Goal: Information Seeking & Learning: Learn about a topic

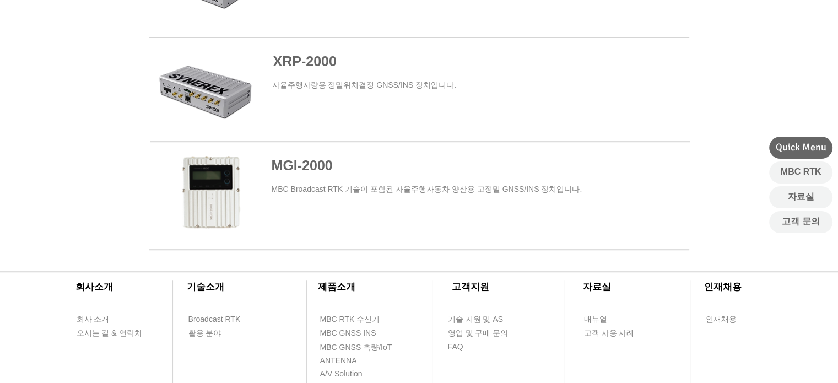
scroll to position [882, 0]
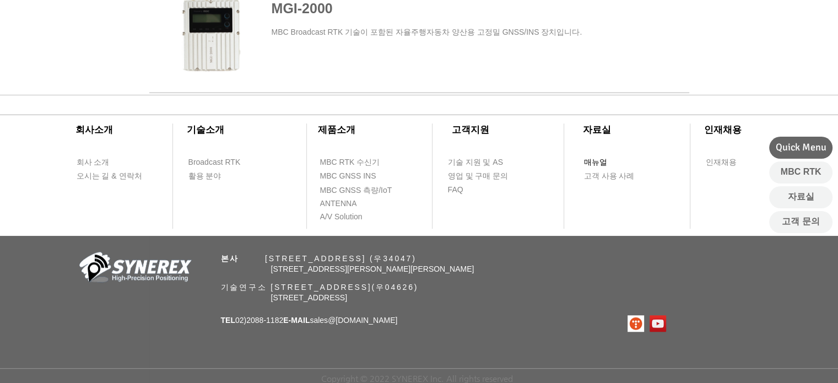
click at [605, 163] on span "매뉴얼" at bounding box center [595, 162] width 23 height 11
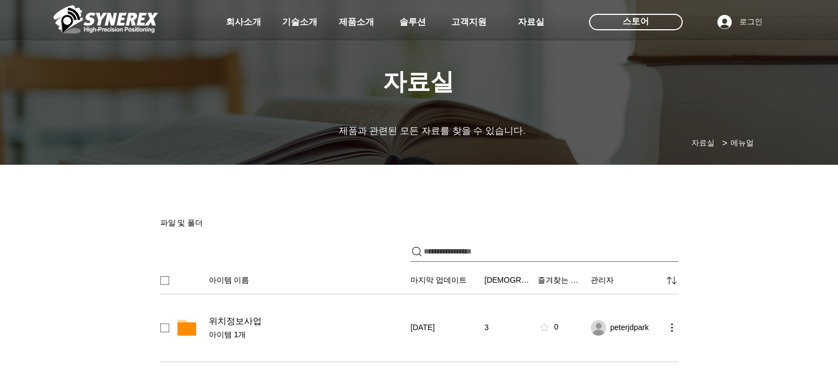
click at [402, 81] on div at bounding box center [419, 81] width 838 height 163
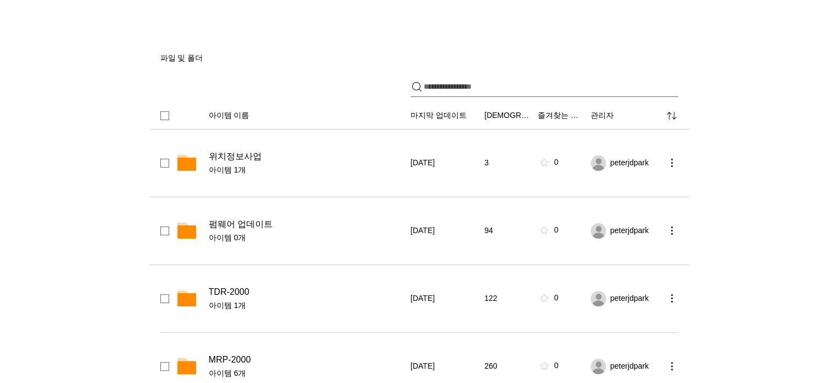
scroll to position [165, 0]
click at [251, 225] on span "펌웨어 업데이트" at bounding box center [241, 223] width 64 height 11
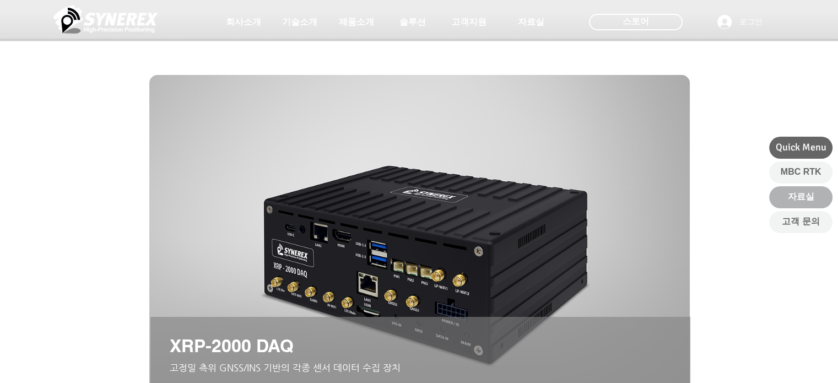
click at [798, 190] on link "자료실" at bounding box center [800, 197] width 63 height 22
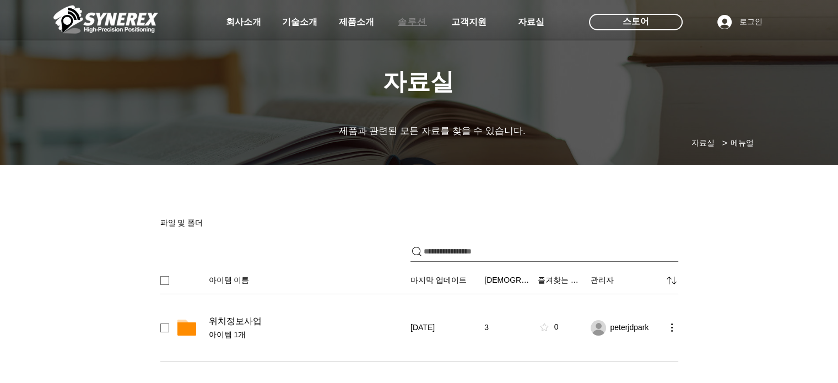
click at [411, 24] on span "솔루션" at bounding box center [412, 23] width 29 height 12
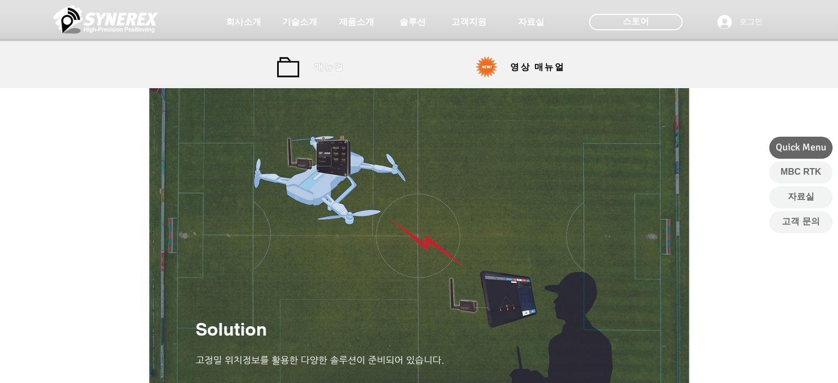
click at [308, 68] on span "매뉴얼" at bounding box center [330, 67] width 50 height 22
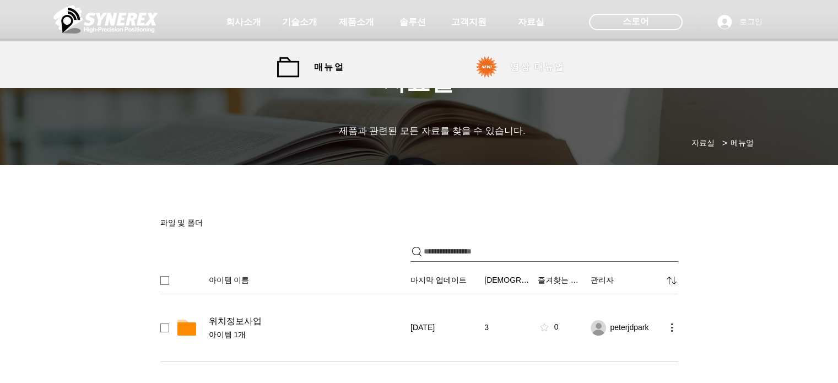
click at [523, 77] on span "영상 매뉴얼" at bounding box center [538, 67] width 83 height 22
click at [511, 67] on span "영상 매뉴얼" at bounding box center [537, 68] width 55 height 12
click at [346, 78] on div at bounding box center [419, 44] width 838 height 88
click at [333, 67] on span "매뉴얼" at bounding box center [329, 68] width 30 height 12
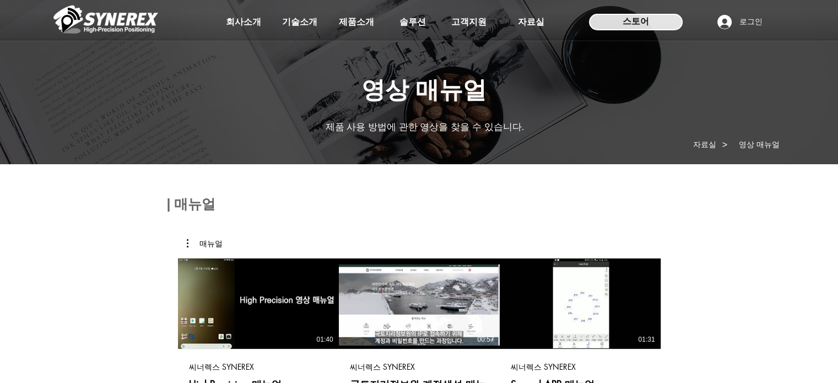
click at [616, 15] on div "스토어" at bounding box center [636, 22] width 94 height 17
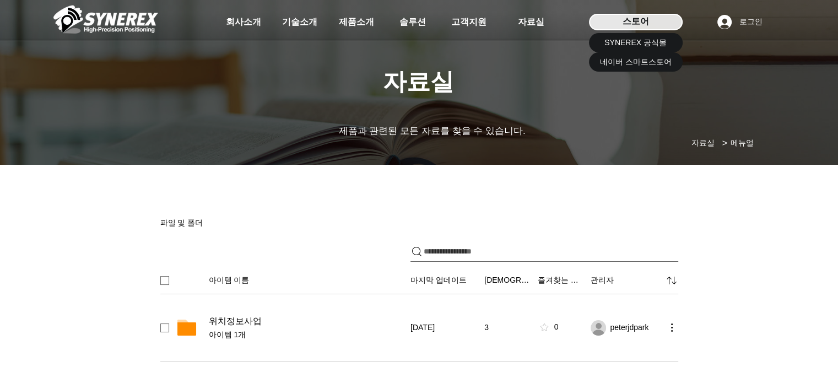
click at [628, 15] on span "스토어" at bounding box center [636, 21] width 26 height 12
click at [627, 36] on link "SYNEREX 공식몰" at bounding box center [636, 42] width 94 height 19
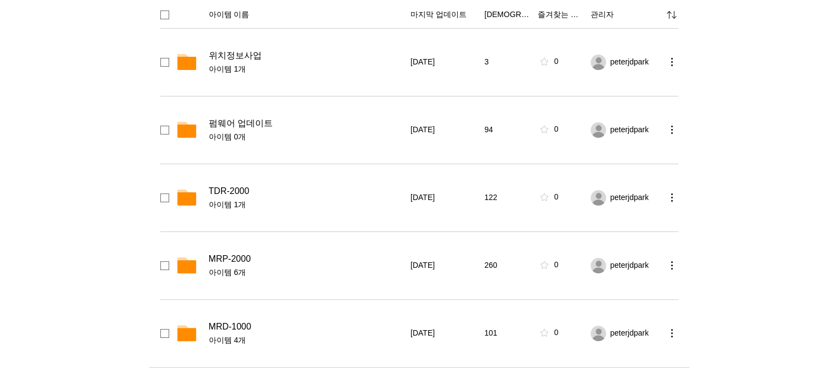
scroll to position [220, 0]
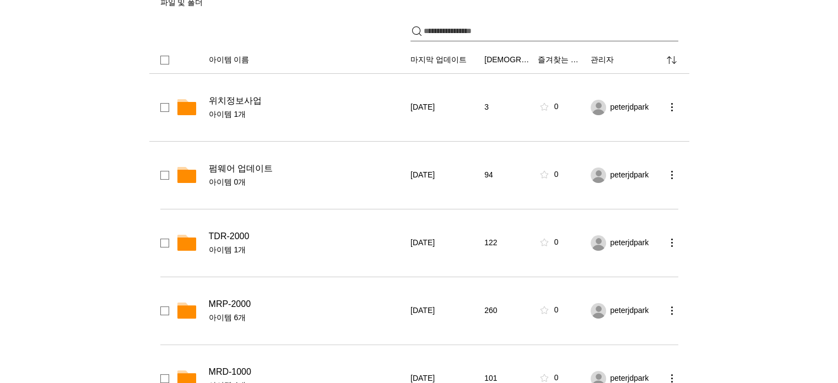
click at [247, 100] on span "위치정보사업" at bounding box center [235, 100] width 53 height 11
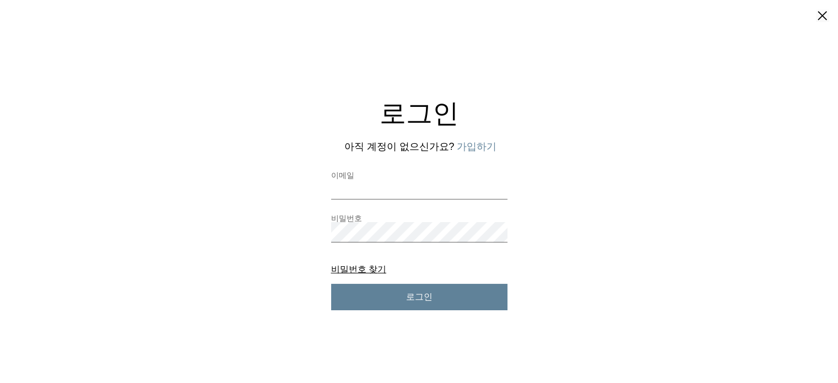
click at [374, 178] on label "이메일" at bounding box center [419, 175] width 176 height 8
click at [374, 179] on input "이메일" at bounding box center [419, 189] width 176 height 20
click at [476, 141] on button "가입하기" at bounding box center [477, 147] width 40 height 14
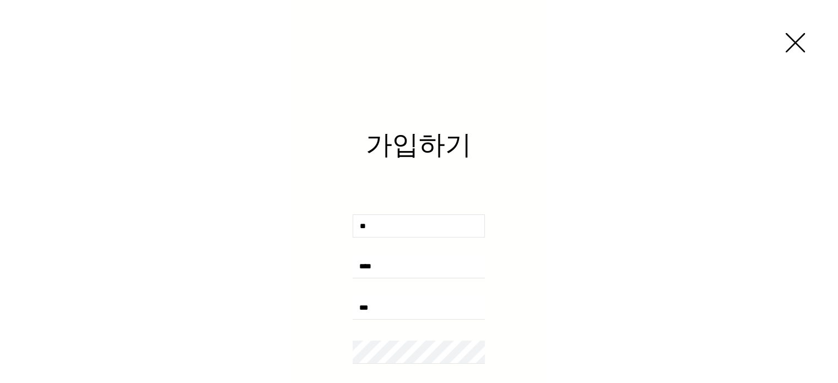
click at [407, 220] on input "사용자 지정 가입 양식" at bounding box center [419, 225] width 132 height 23
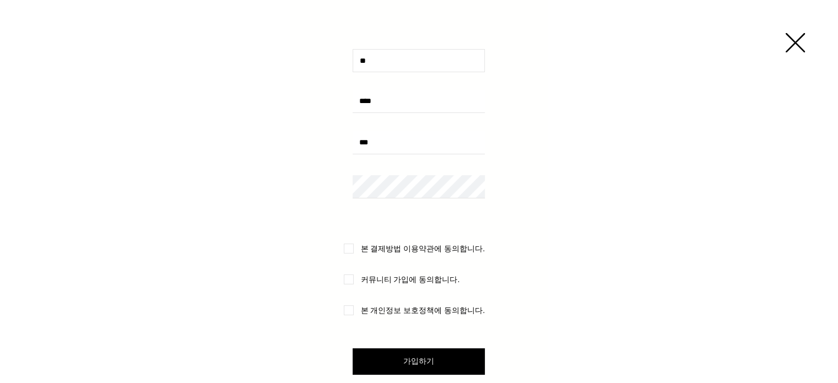
scroll to position [55, 0]
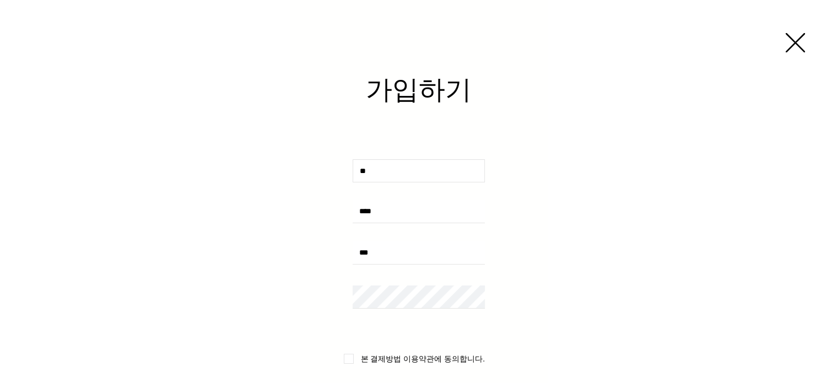
type input "*"
type input "***"
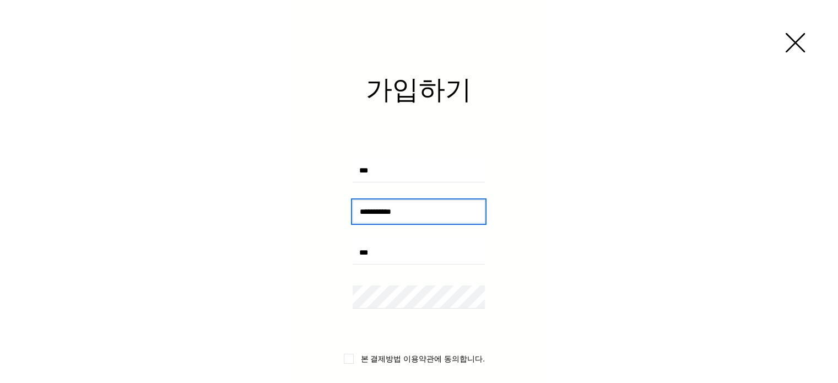
type input "**********"
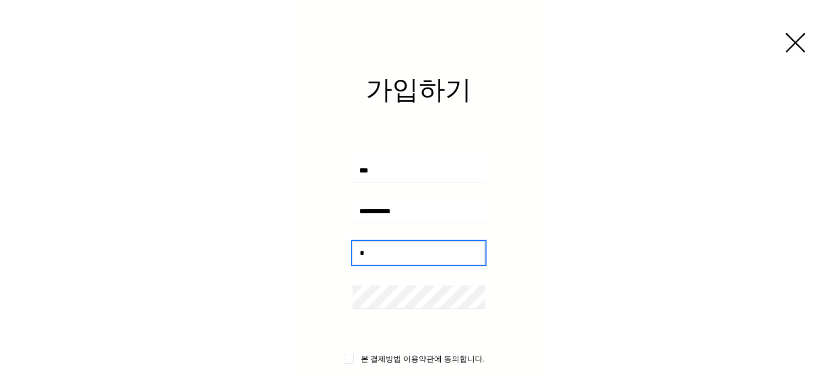
type input "*"
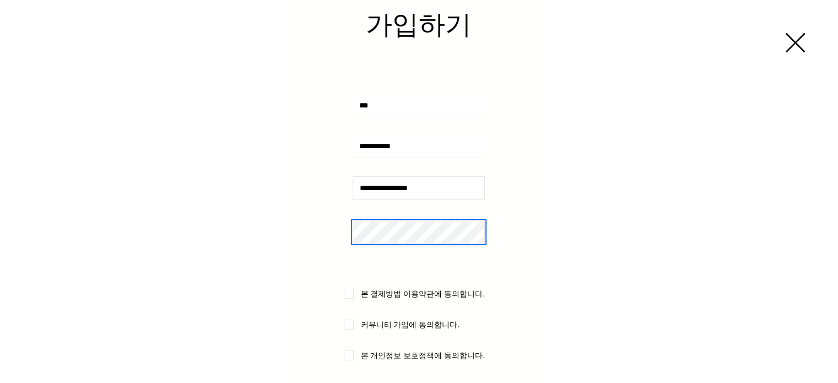
scroll to position [165, 0]
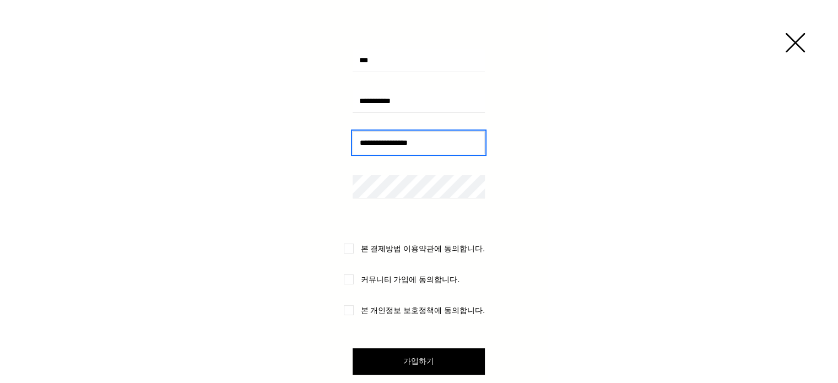
click at [465, 142] on input "**********" at bounding box center [419, 142] width 132 height 23
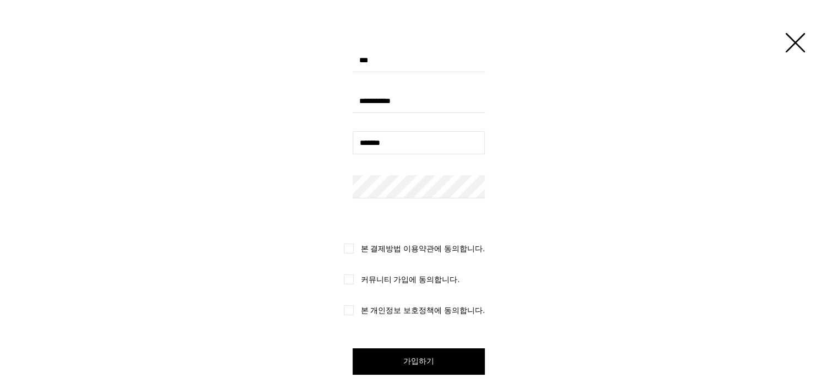
click at [355, 244] on label "본 결제방법 이용약관에 동의합니다." at bounding box center [418, 249] width 149 height 10
click at [354, 324] on form "**********" at bounding box center [418, 167] width 257 height 501
click at [354, 316] on form "**********" at bounding box center [418, 167] width 257 height 501
click at [353, 310] on label "본 개인정보 보호정책에 동의합니다." at bounding box center [417, 310] width 146 height 10
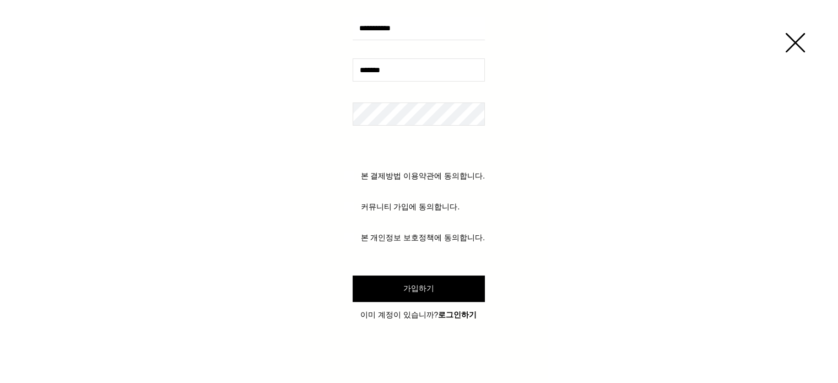
scroll to position [259, 0]
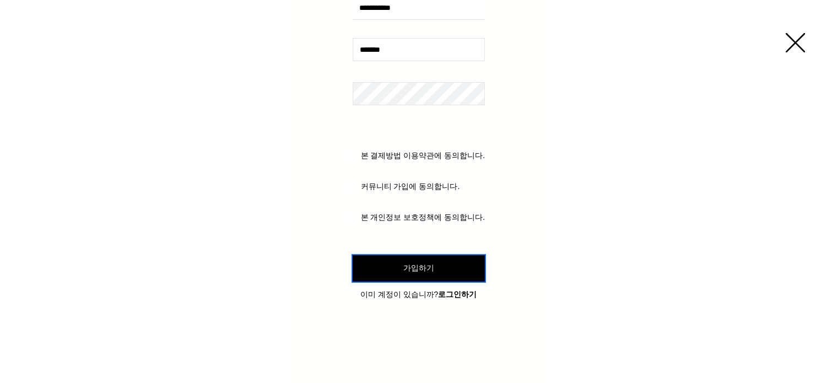
click at [437, 258] on button "가입하기" at bounding box center [419, 268] width 132 height 26
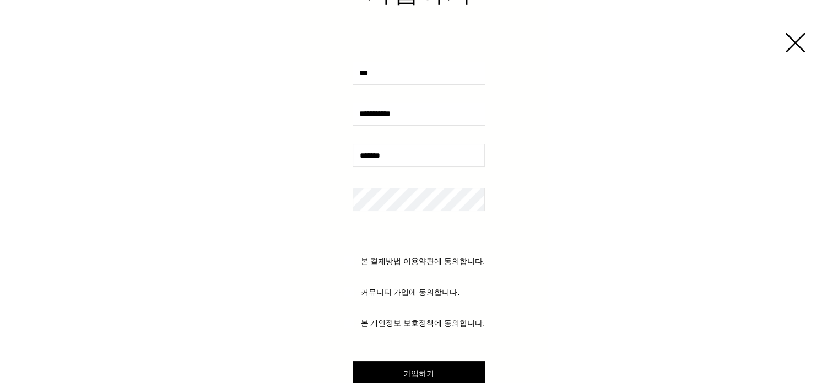
scroll to position [148, 0]
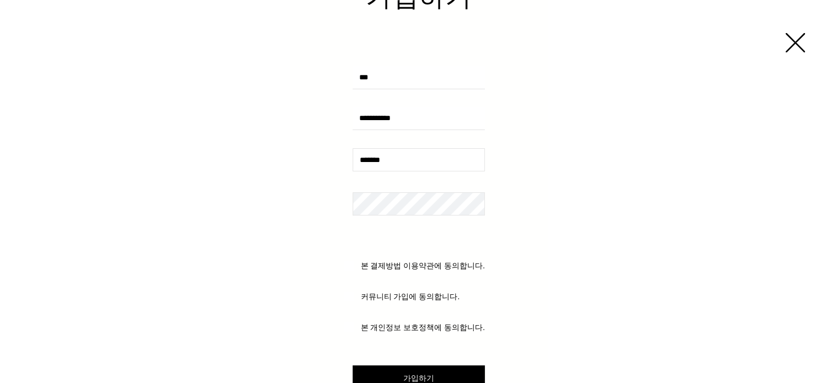
click at [439, 165] on input "*******" at bounding box center [419, 159] width 132 height 23
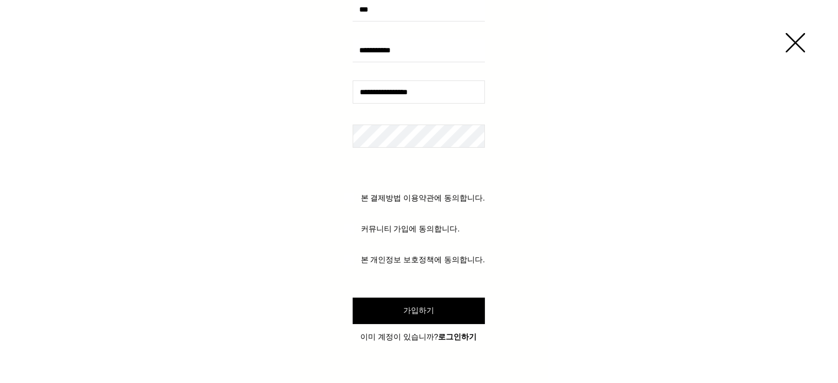
scroll to position [259, 0]
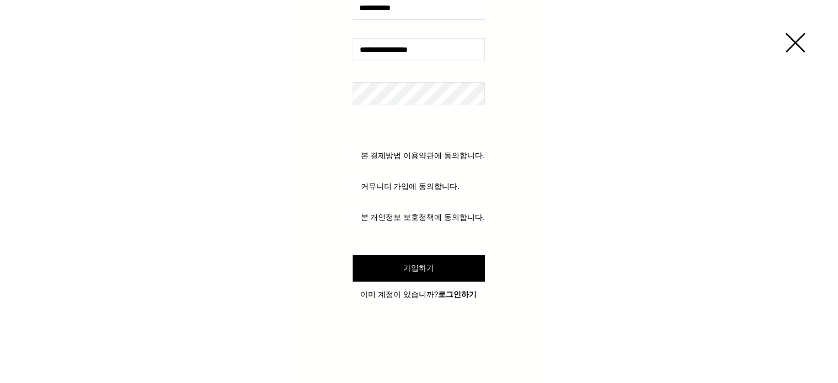
type input "**********"
click at [455, 262] on button "가입하기" at bounding box center [419, 268] width 132 height 26
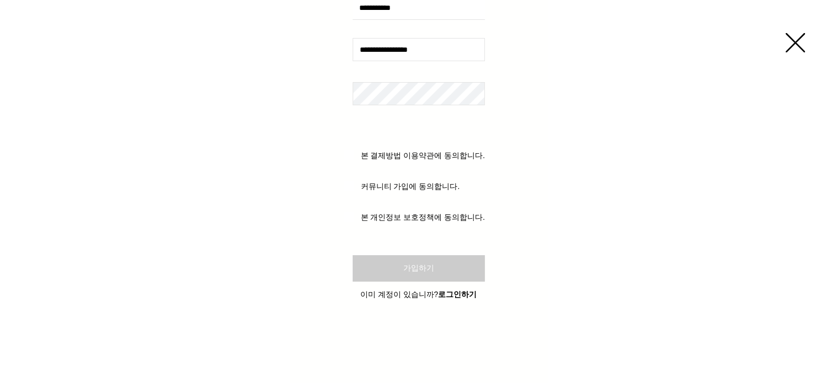
scroll to position [220, 0]
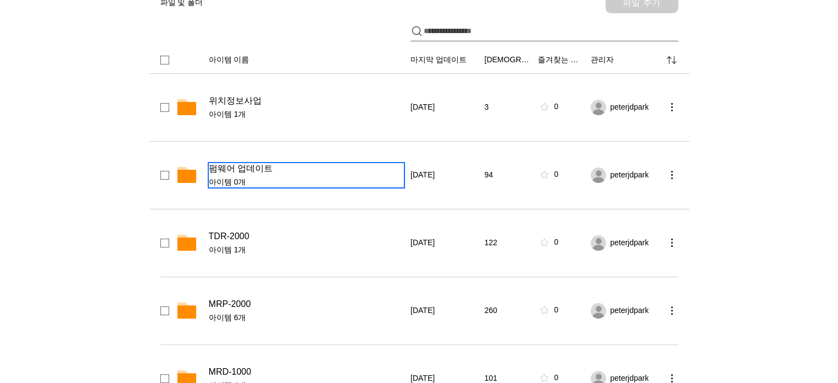
click at [237, 165] on span "펌웨어 업데이트" at bounding box center [241, 168] width 64 height 11
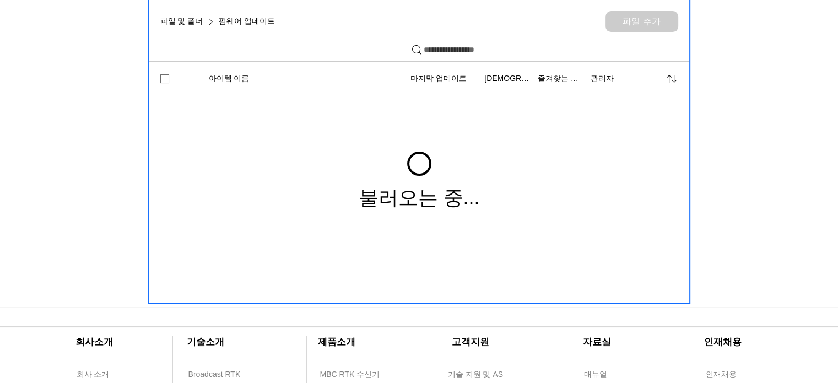
scroll to position [201, 0]
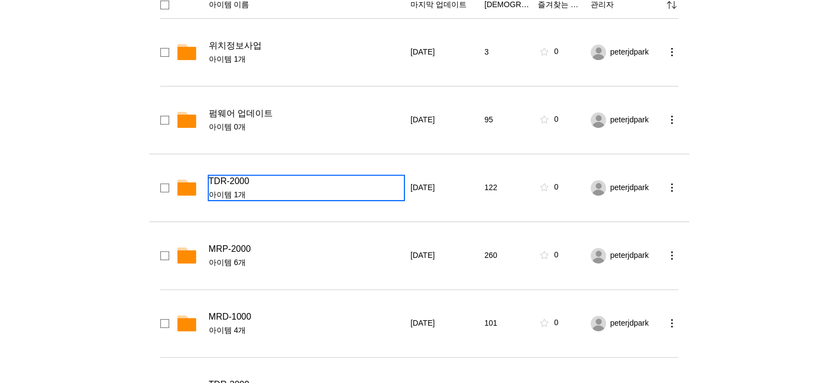
click at [227, 187] on div "TDR-2000 아이템 1개" at bounding box center [306, 188] width 195 height 25
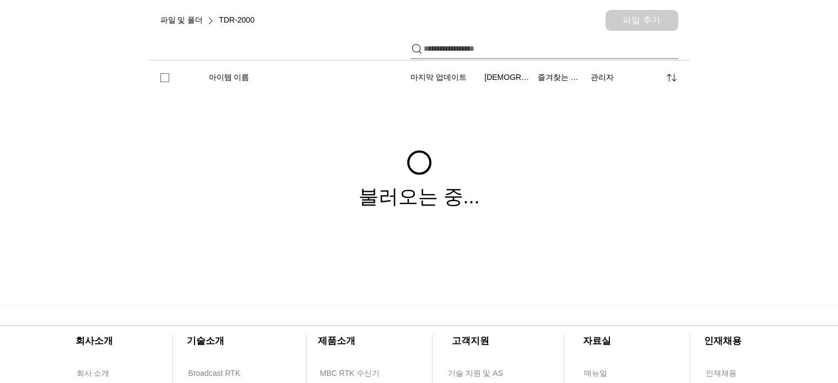
scroll to position [201, 0]
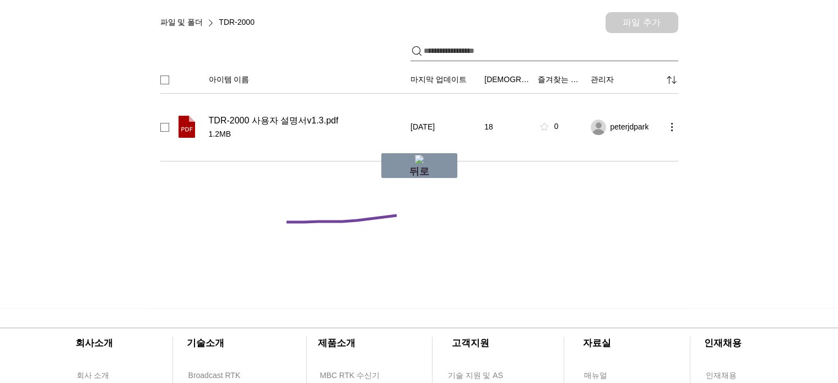
drag, startPoint x: 397, startPoint y: 216, endPoint x: 284, endPoint y: 222, distance: 113.2
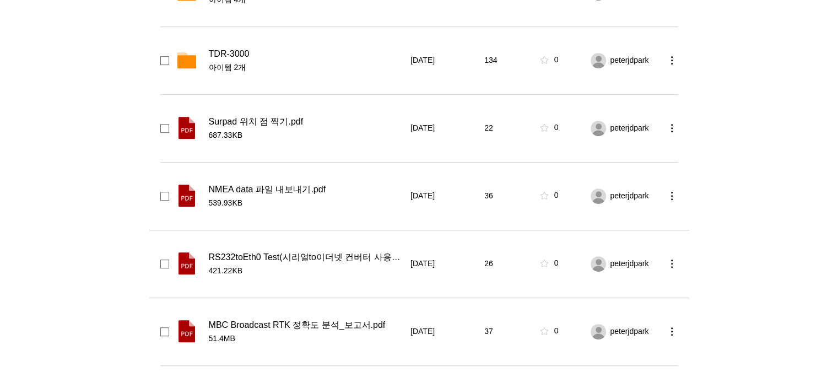
scroll to position [827, 0]
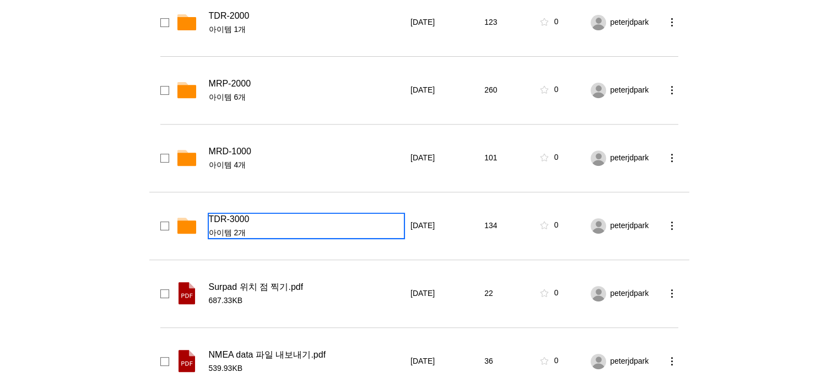
click at [234, 231] on span "아이템 2개" at bounding box center [306, 233] width 195 height 11
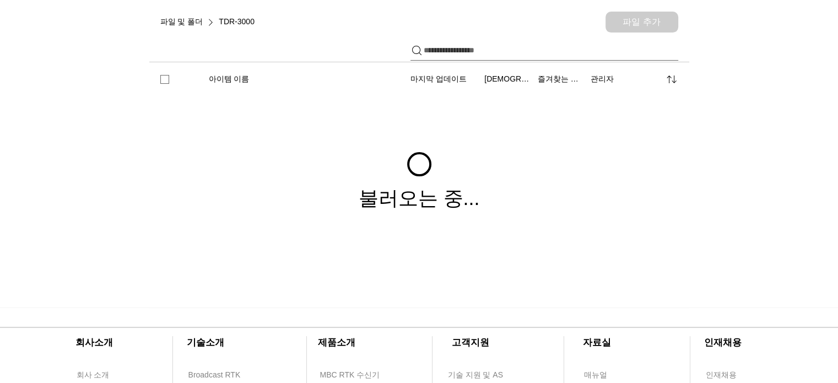
scroll to position [201, 0]
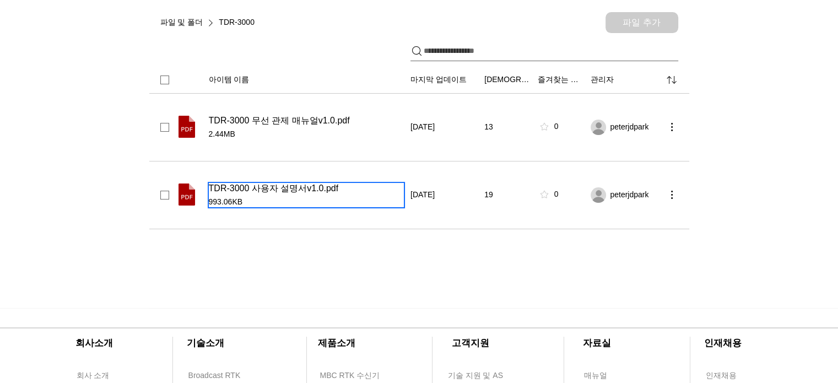
click at [322, 193] on div "TDR-3000 사용자 설명서v1.0.pdf 993.06KB" at bounding box center [306, 195] width 195 height 25
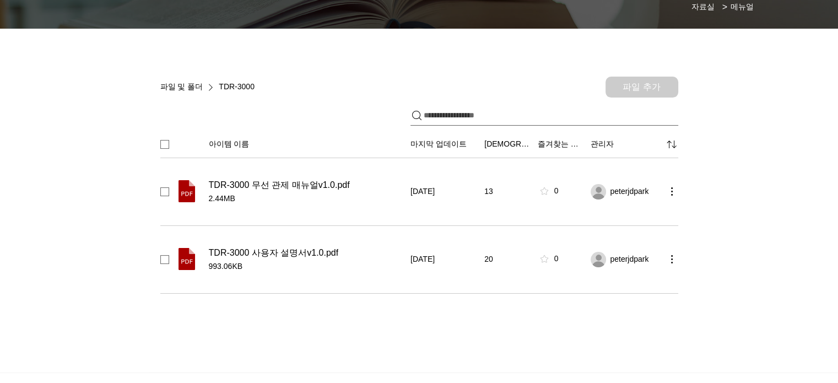
scroll to position [35, 0]
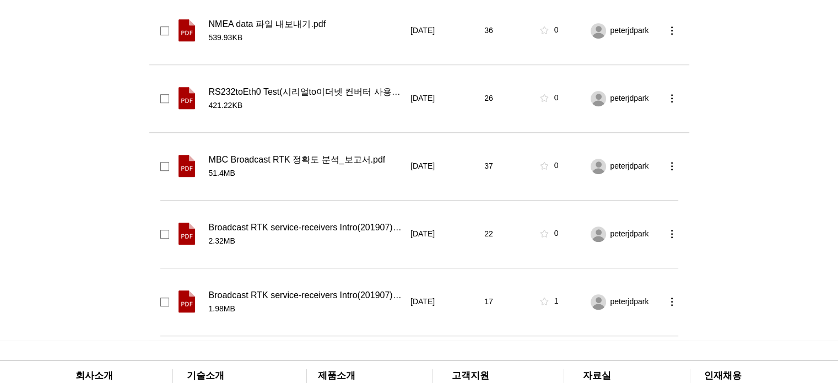
scroll to position [882, 0]
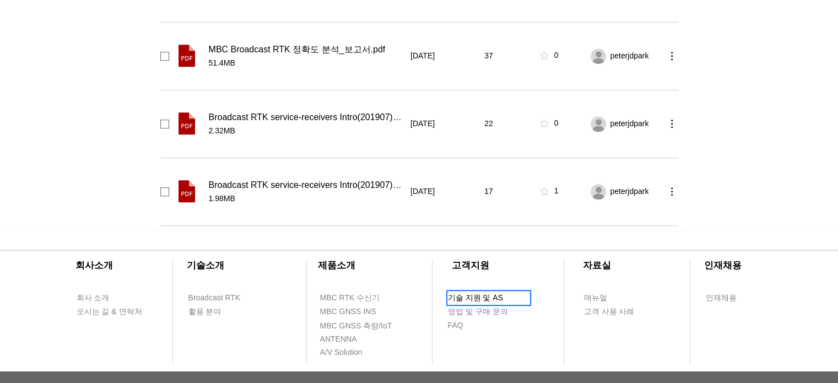
click at [478, 293] on span "기술 지원 및 AS" at bounding box center [475, 298] width 55 height 11
select select "******"
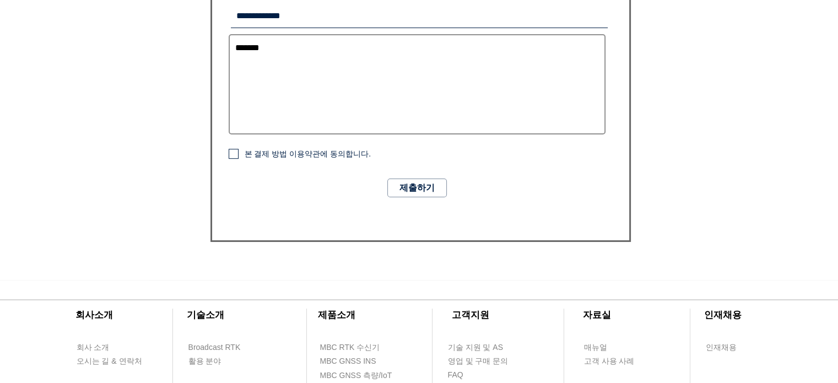
scroll to position [907, 0]
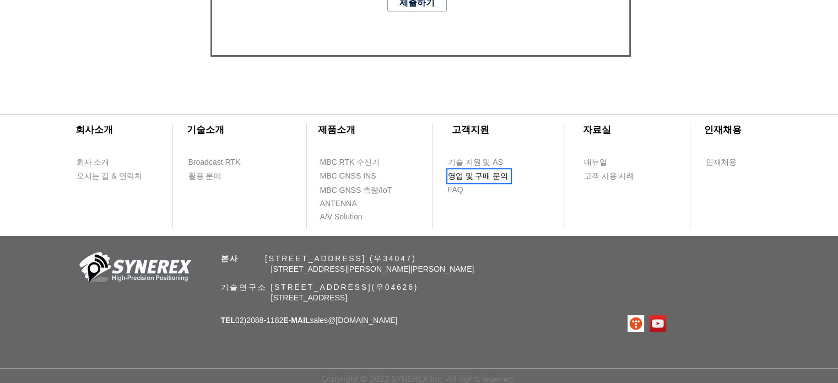
click at [467, 171] on span "영업 및 구매 문의" at bounding box center [478, 176] width 61 height 11
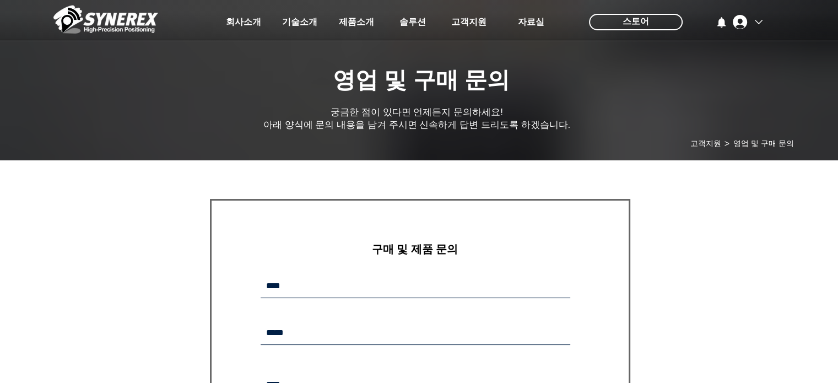
type input "**********"
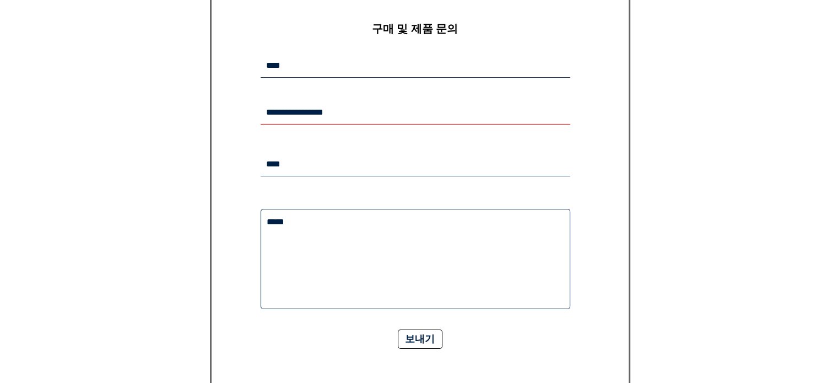
scroll to position [512, 0]
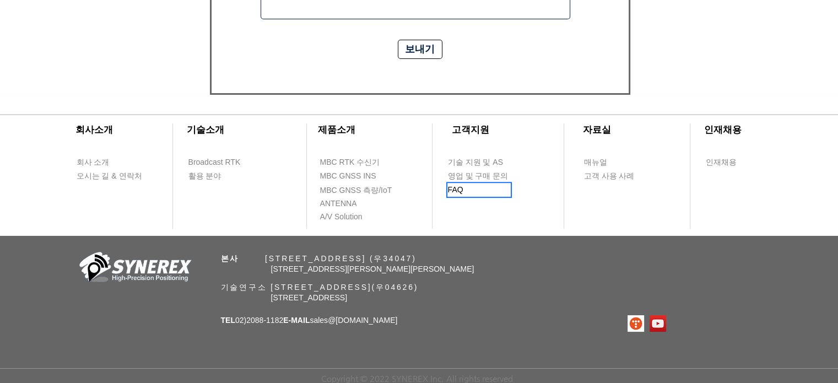
click at [462, 188] on span "FAQ" at bounding box center [479, 190] width 62 height 13
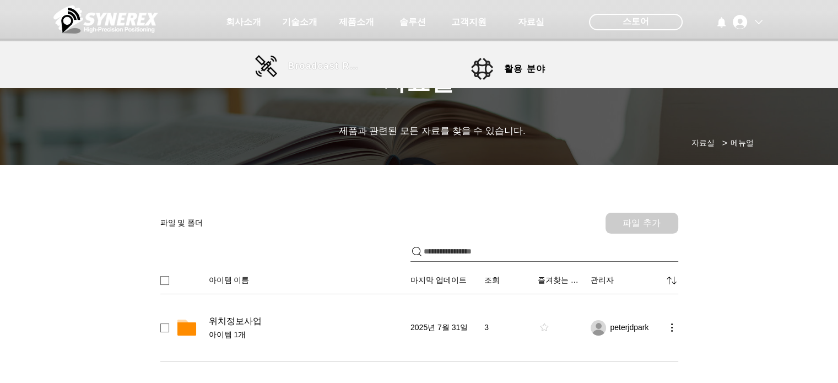
click at [319, 59] on span "Broadcast RTK" at bounding box center [325, 66] width 74 height 22
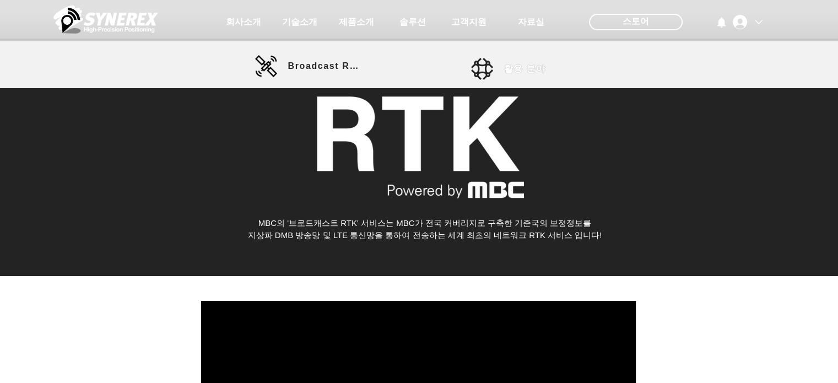
click at [513, 67] on span "활용 분야" at bounding box center [525, 69] width 42 height 12
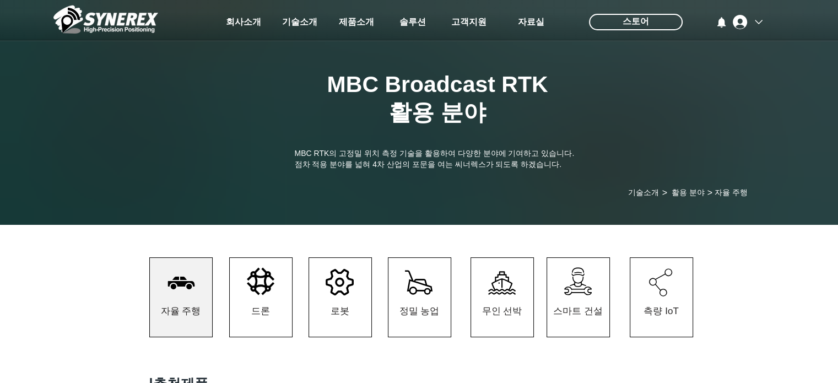
click at [507, 64] on div at bounding box center [419, 81] width 838 height 163
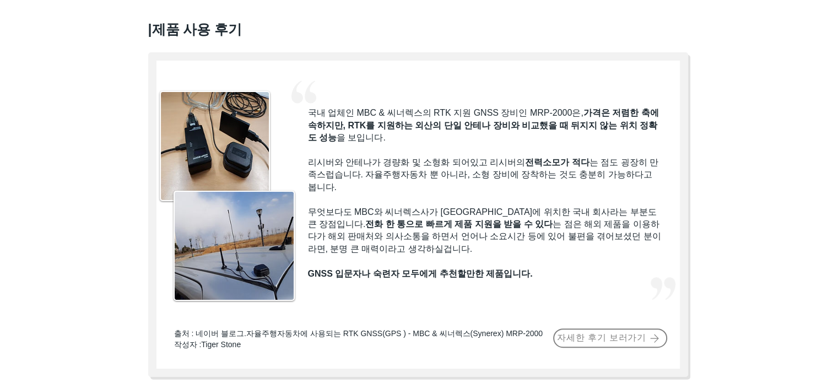
scroll to position [494, 0]
click at [590, 346] on span "자세한 후기 보러가기" at bounding box center [610, 337] width 112 height 17
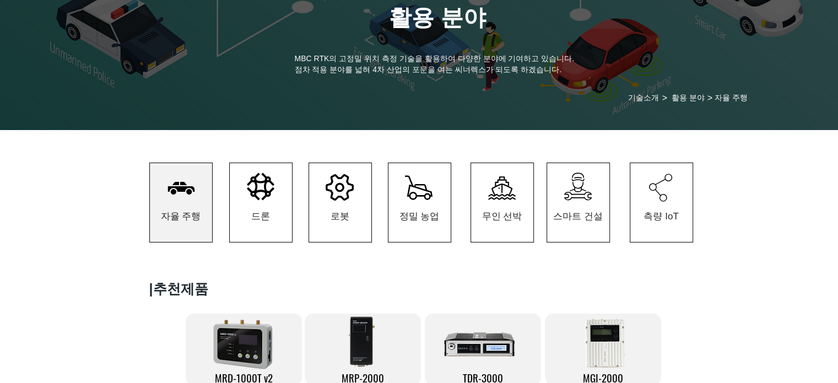
scroll to position [0, 0]
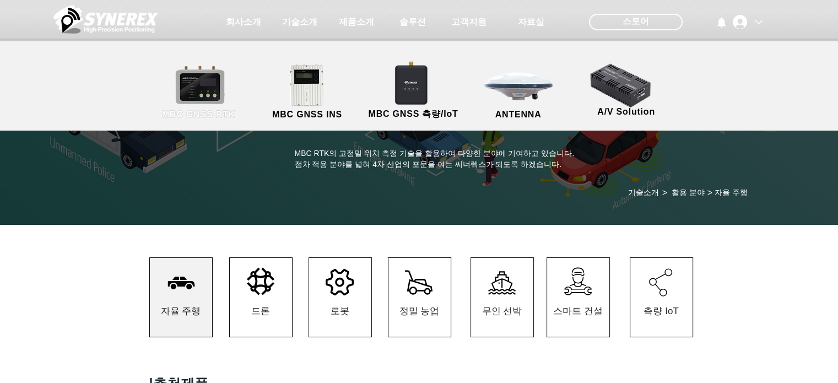
click at [227, 94] on link "MBC GNSS RTK" at bounding box center [198, 92] width 99 height 58
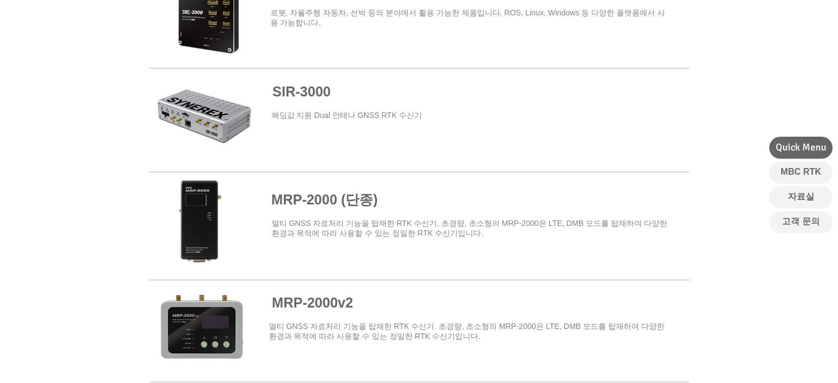
scroll to position [698, 0]
click at [322, 116] on span "​헤딩값 지원 Dual 안테나 GNSS RTK 수신기" at bounding box center [347, 114] width 151 height 9
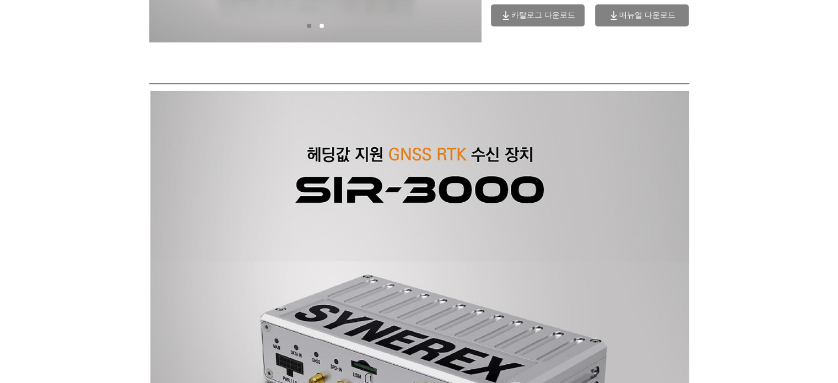
scroll to position [97, 0]
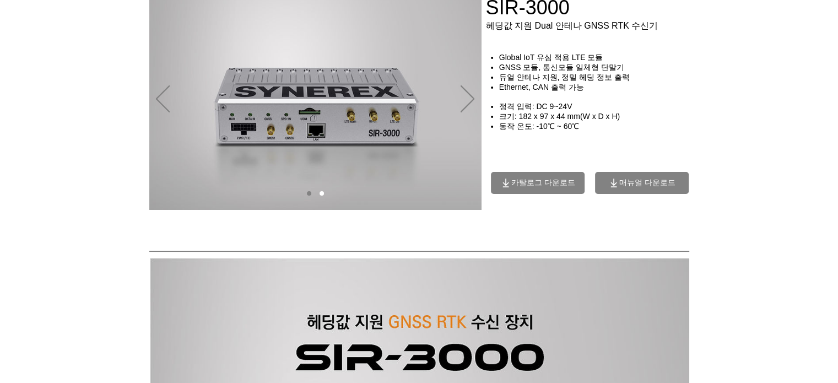
click at [547, 188] on span "카탈로그 다운로드" at bounding box center [543, 183] width 64 height 10
click at [539, 180] on span "카탈로그 다운로드" at bounding box center [538, 183] width 94 height 22
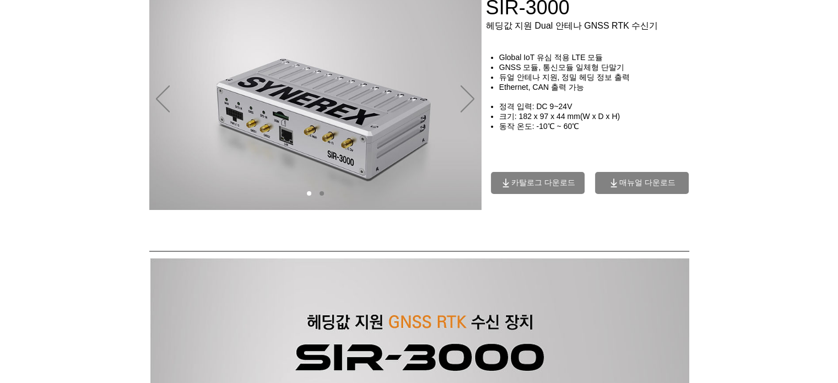
click at [609, 185] on icon "매뉴얼 다운로드" at bounding box center [614, 182] width 11 height 11
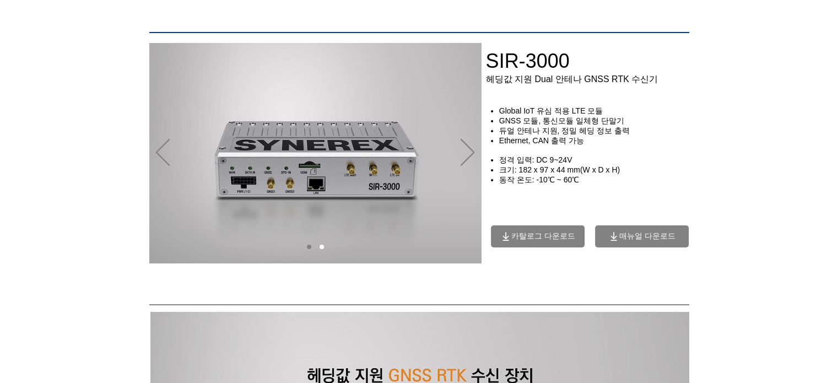
scroll to position [0, 0]
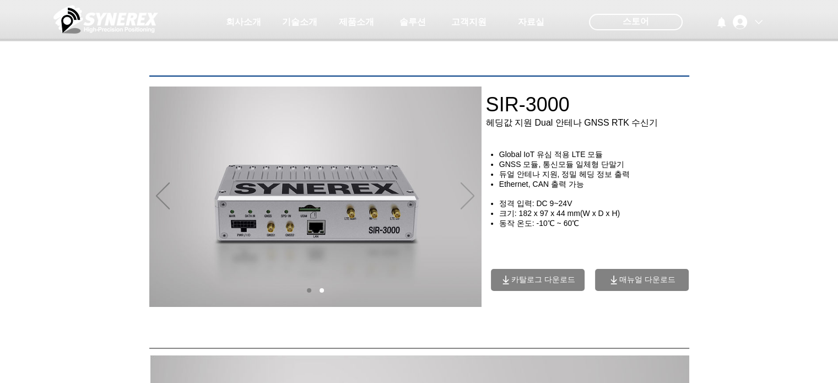
click at [470, 197] on icon "다음" at bounding box center [468, 195] width 14 height 27
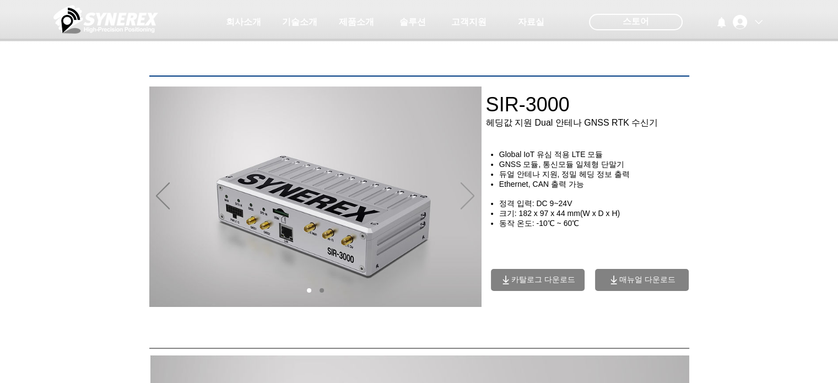
click at [470, 197] on icon "다음" at bounding box center [468, 195] width 14 height 27
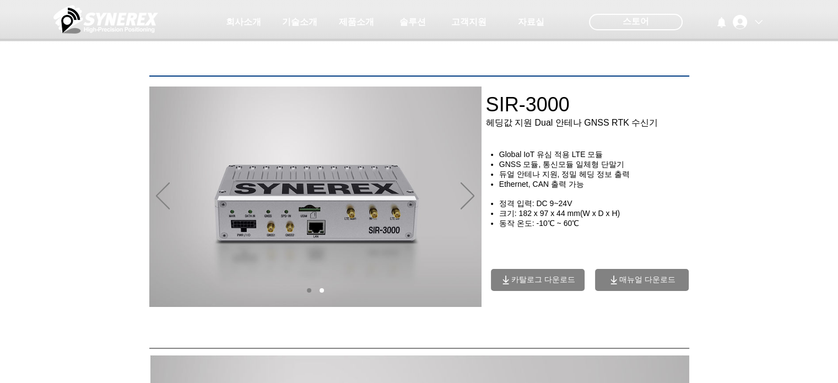
click at [643, 291] on span "매뉴얼 다운로드" at bounding box center [642, 280] width 94 height 22
click at [758, 25] on div "정영훈 계정" at bounding box center [759, 22] width 8 height 8
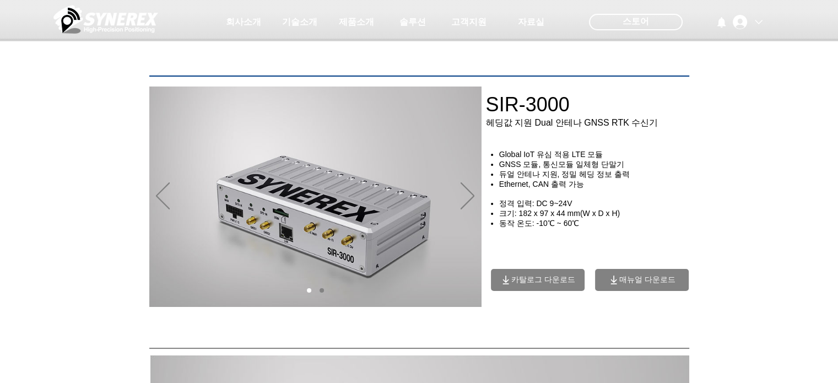
click at [658, 134] on div at bounding box center [419, 81] width 838 height 163
click at [617, 286] on icon "매뉴얼 다운로드" at bounding box center [614, 279] width 11 height 11
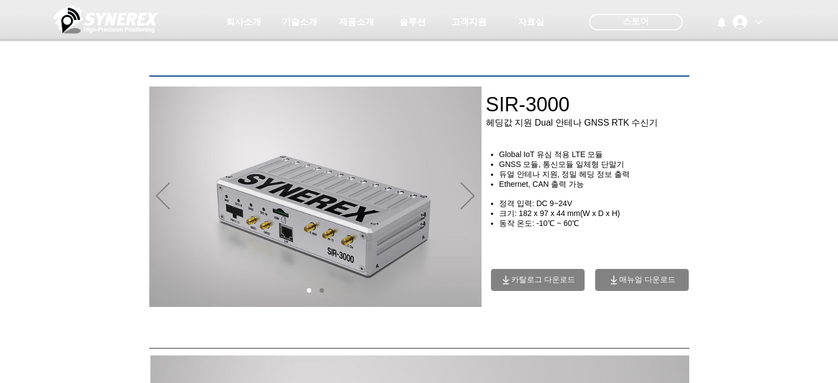
click at [617, 286] on icon "매뉴얼 다운로드" at bounding box center [614, 279] width 11 height 11
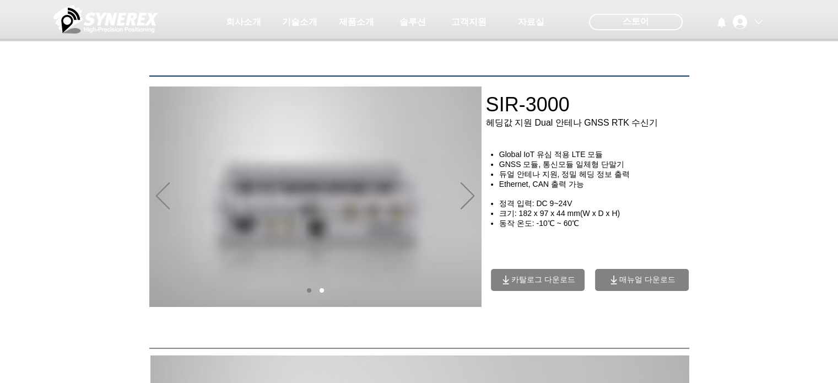
click at [617, 286] on icon "매뉴얼 다운로드" at bounding box center [614, 279] width 11 height 11
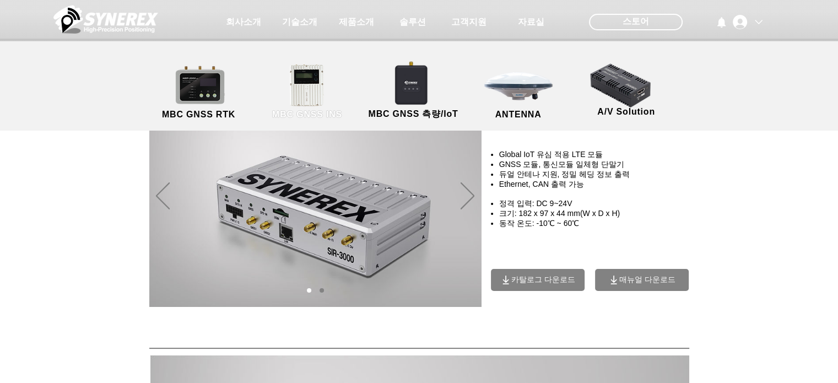
click at [329, 105] on link "MBC GNSS INS" at bounding box center [307, 92] width 99 height 58
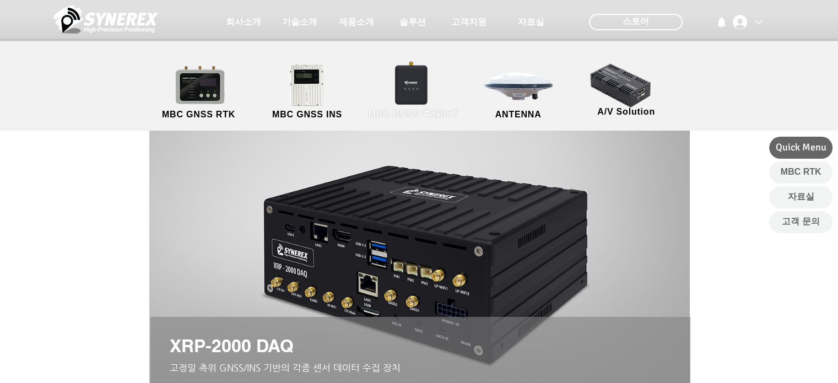
click at [417, 103] on link "MBC GNSS 측량/IoT" at bounding box center [413, 92] width 107 height 58
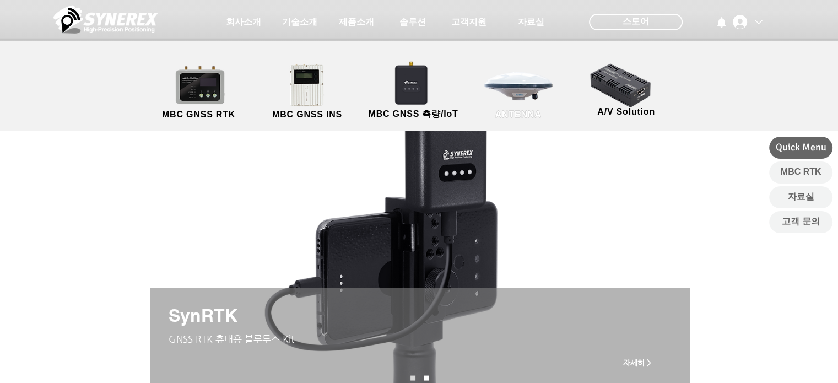
click at [496, 94] on link "ANTENNA" at bounding box center [518, 92] width 99 height 58
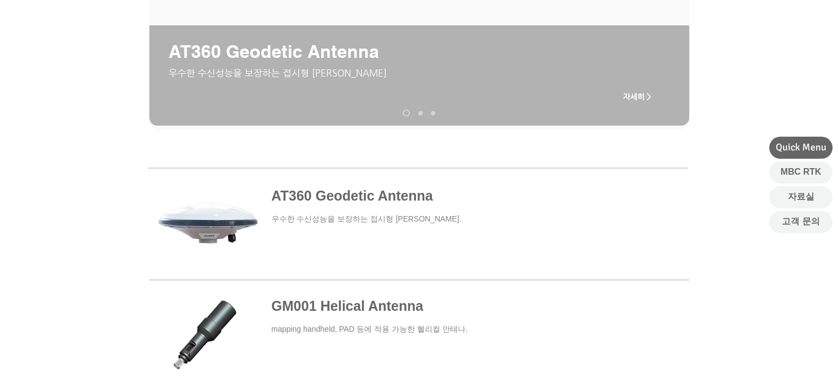
scroll to position [290, 0]
click at [408, 202] on span at bounding box center [418, 225] width 540 height 102
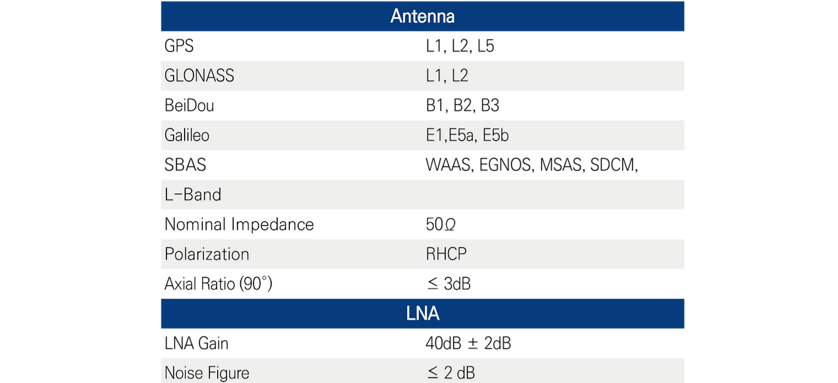
scroll to position [564, 0]
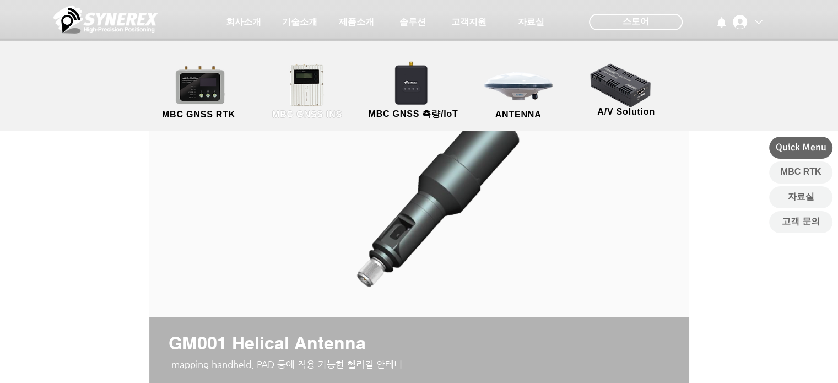
click at [325, 90] on link "MBC GNSS INS" at bounding box center [307, 92] width 99 height 58
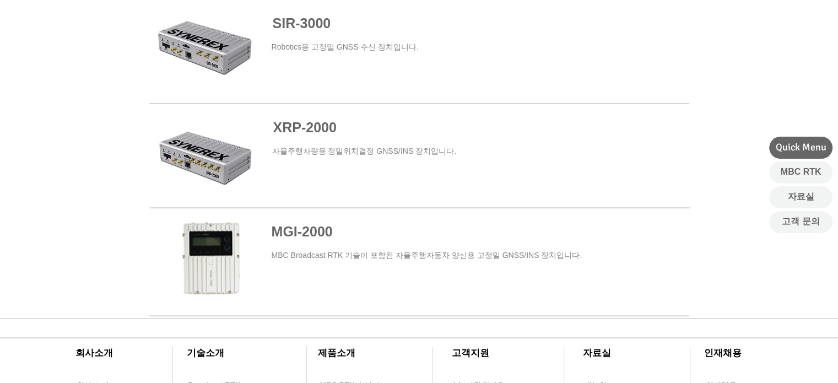
scroll to position [656, 0]
click at [321, 168] on span at bounding box center [420, 157] width 540 height 100
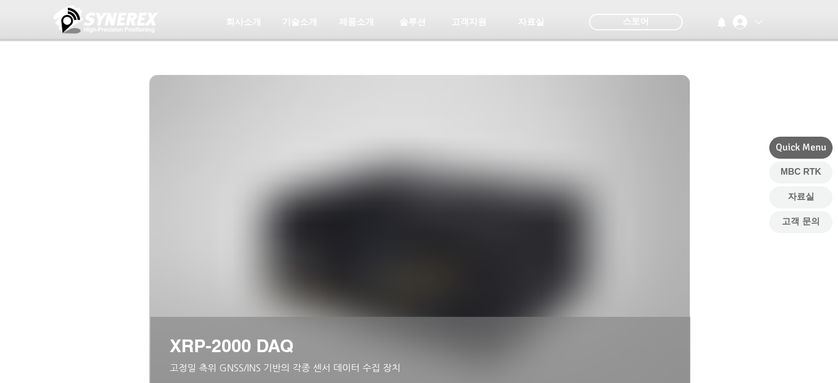
scroll to position [656, 0]
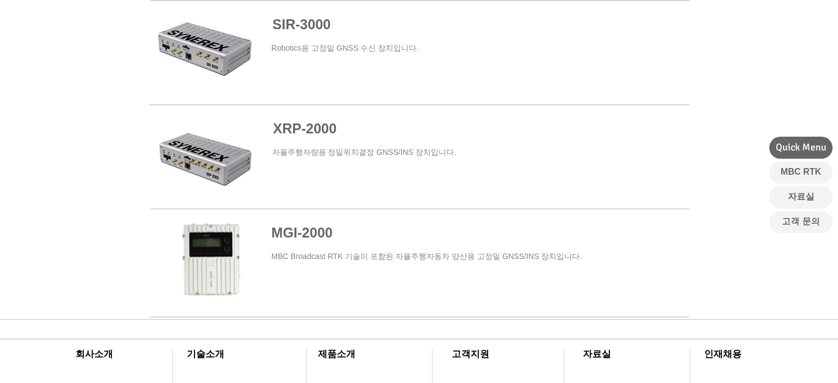
click at [321, 27] on span "SIR-3000" at bounding box center [302, 24] width 58 height 15
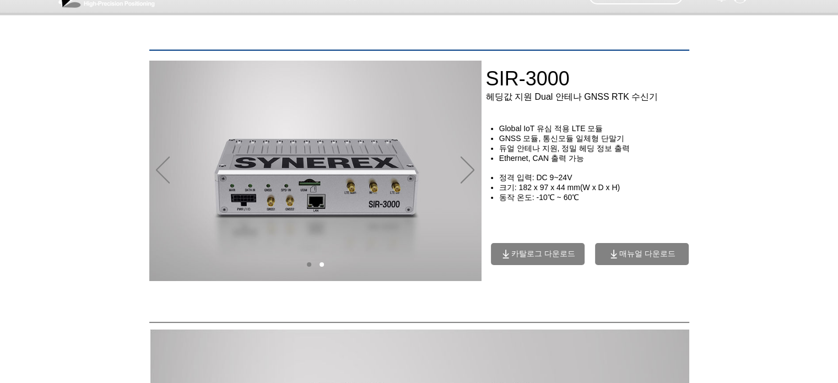
scroll to position [29, 0]
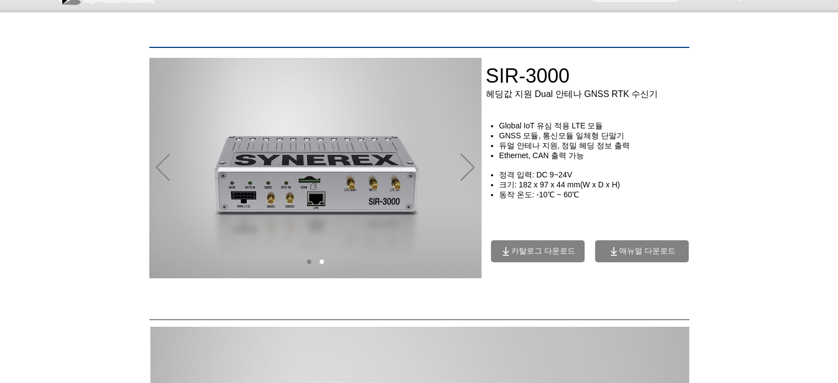
click at [624, 246] on span "매뉴얼 다운로드" at bounding box center [642, 251] width 94 height 22
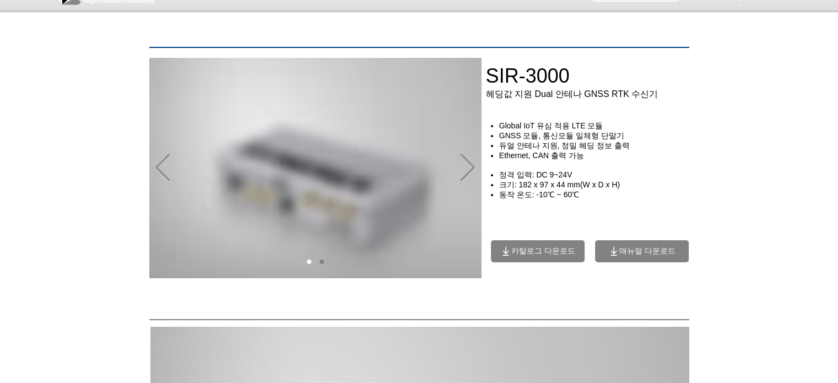
click at [624, 246] on span "매뉴얼 다운로드" at bounding box center [642, 251] width 94 height 22
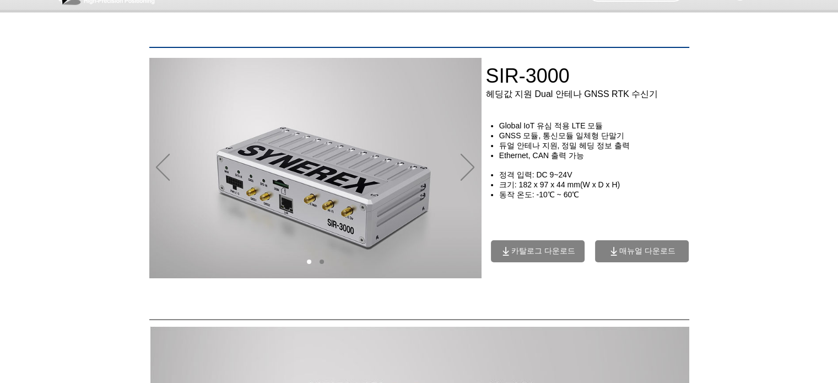
click at [624, 246] on span "매뉴얼 다운로드" at bounding box center [642, 251] width 94 height 22
click at [622, 249] on span "매뉴얼 다운로드" at bounding box center [642, 251] width 94 height 22
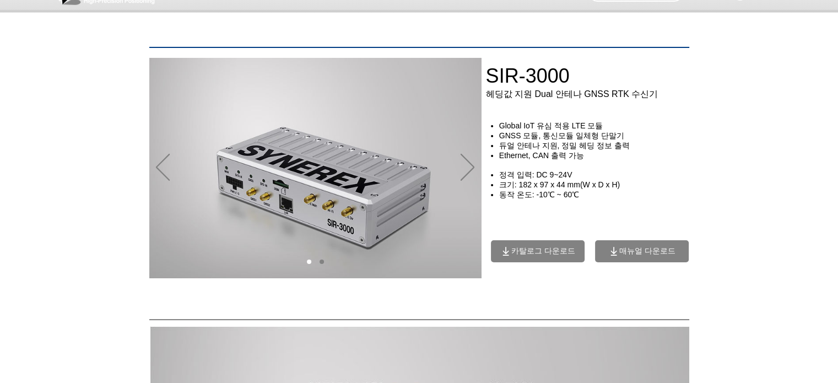
click at [622, 249] on span "매뉴얼 다운로드" at bounding box center [642, 251] width 94 height 22
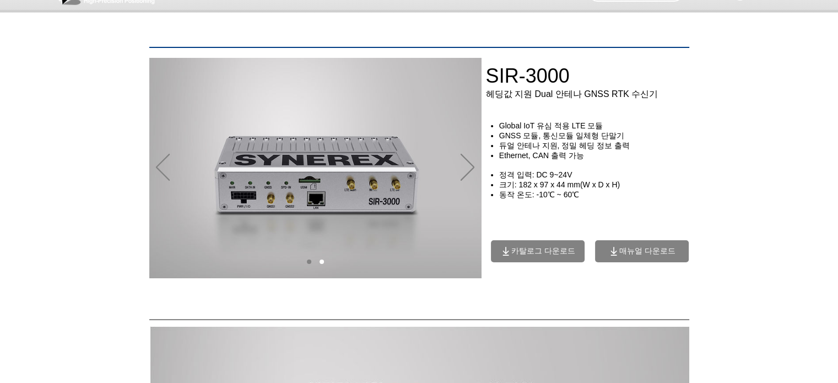
click at [569, 256] on span "카탈로그 다운로드" at bounding box center [543, 251] width 64 height 10
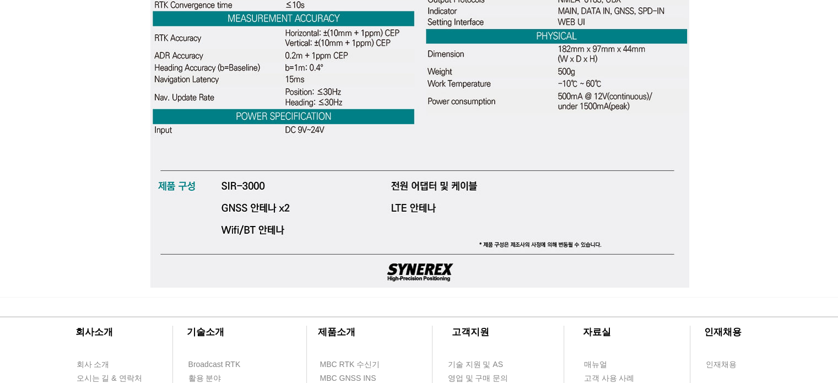
scroll to position [3451, 0]
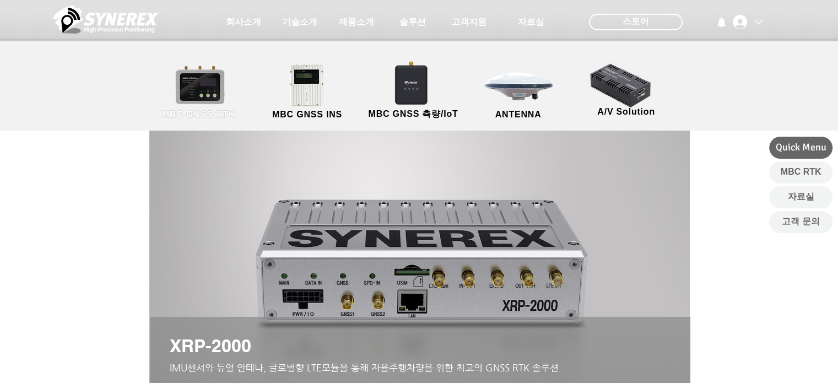
click at [213, 82] on link "MBC GNSS RTK" at bounding box center [198, 92] width 99 height 58
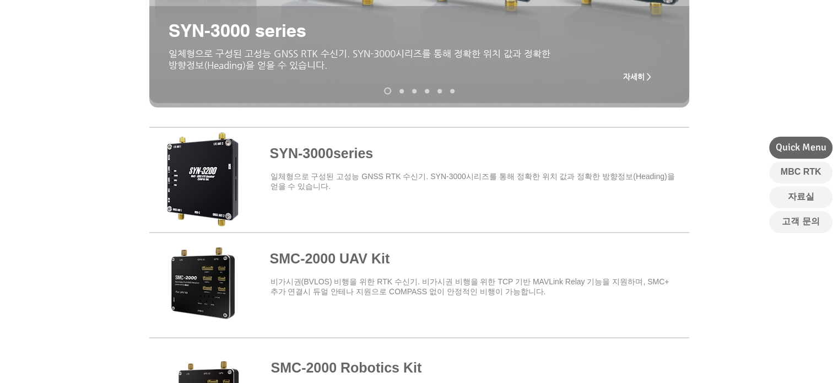
scroll to position [320, 0]
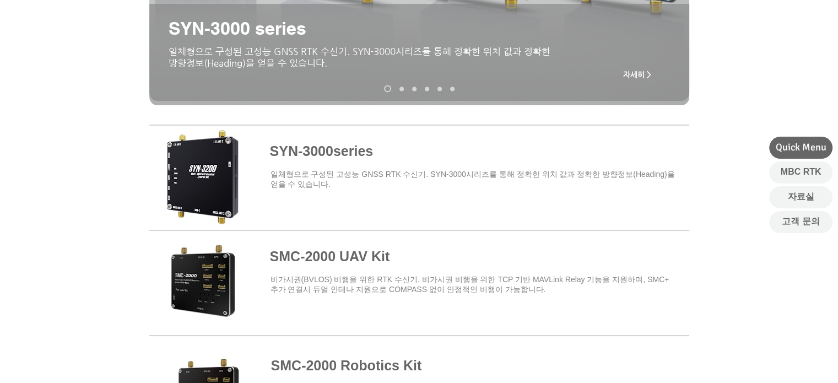
click at [380, 258] on span at bounding box center [419, 281] width 540 height 96
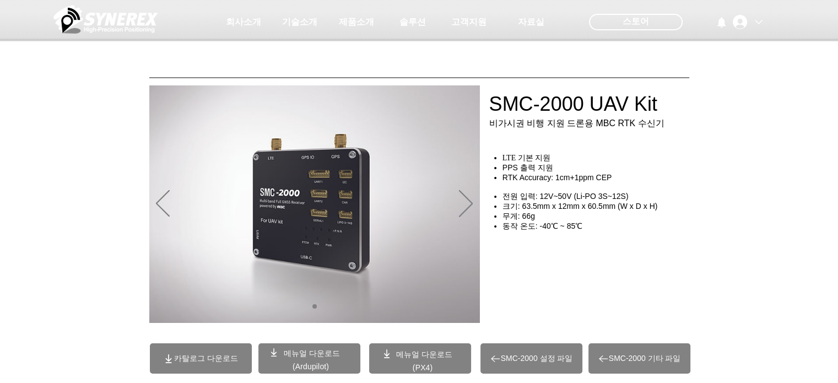
scroll to position [53, 0]
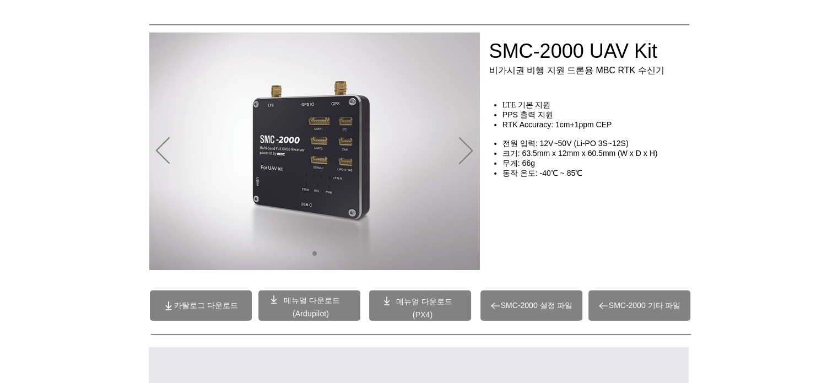
click at [513, 301] on span "SMC-2000 설정 파일" at bounding box center [537, 306] width 72 height 10
click at [338, 306] on span at bounding box center [310, 305] width 102 height 30
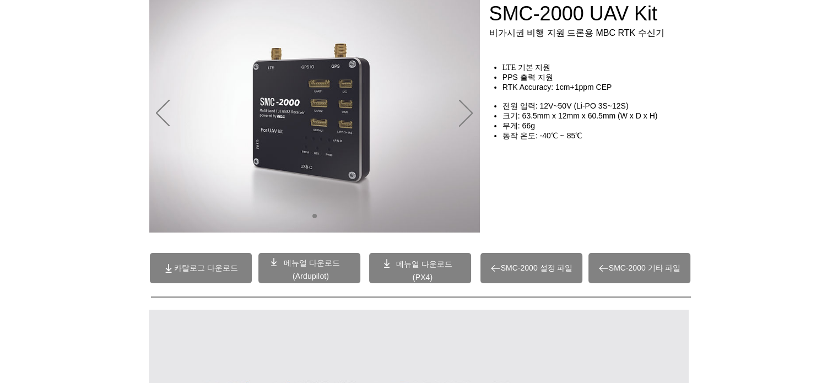
scroll to position [0, 0]
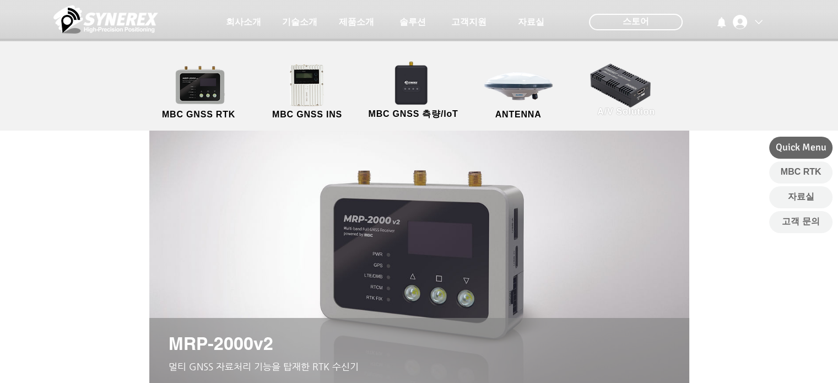
click at [598, 102] on link "A/V Solution" at bounding box center [626, 90] width 99 height 58
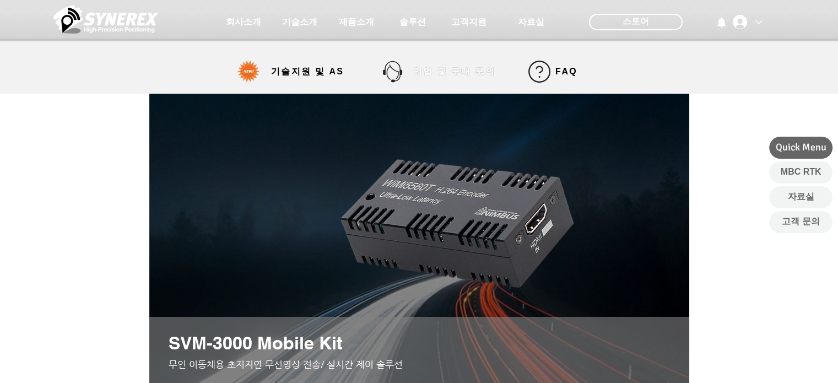
click at [461, 77] on span "영업 및 구매 문의" at bounding box center [454, 72] width 82 height 12
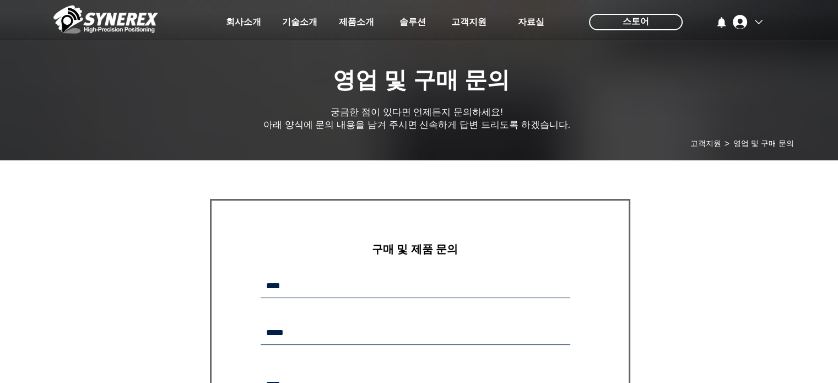
type input "**********"
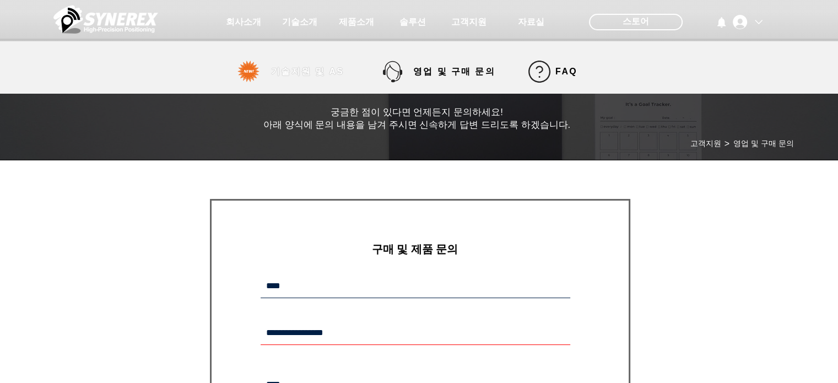
click at [324, 76] on span "기술지원 및 AS" at bounding box center [307, 72] width 73 height 12
select select "******"
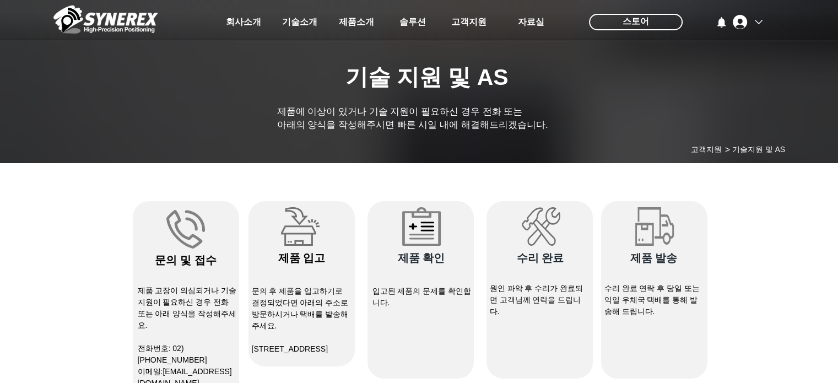
type input "**********"
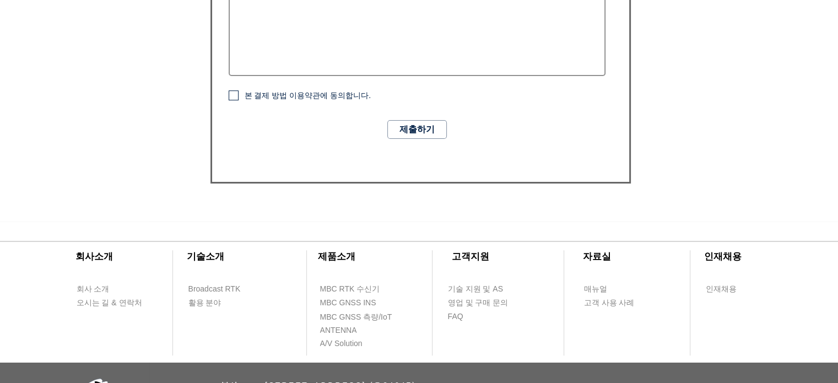
scroll to position [778, 0]
click at [605, 289] on span "매뉴얼" at bounding box center [595, 289] width 23 height 11
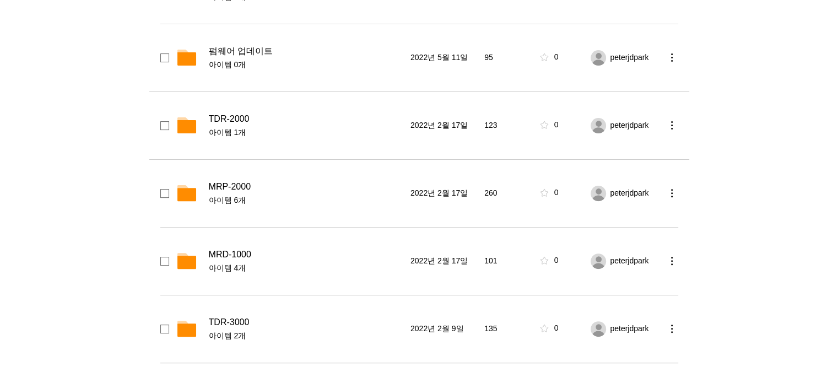
scroll to position [339, 0]
click at [247, 188] on span "MRP-2000" at bounding box center [230, 185] width 42 height 11
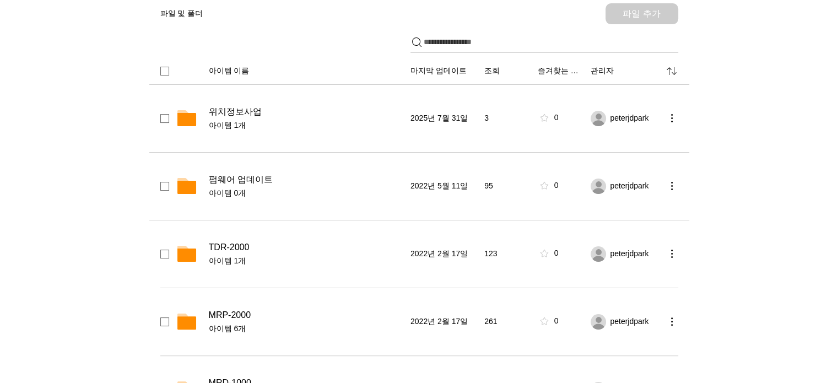
scroll to position [268, 0]
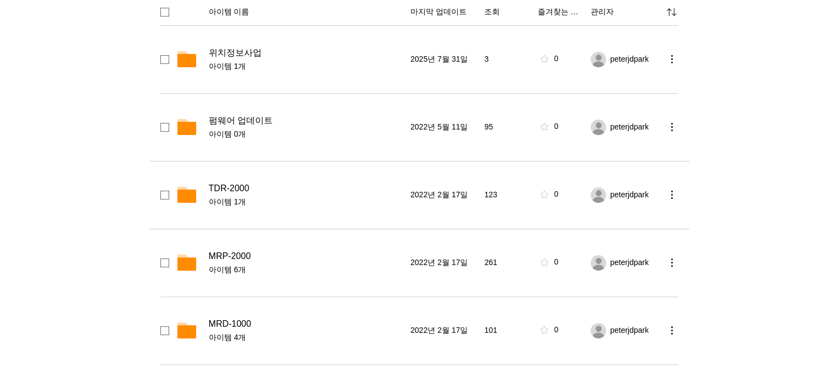
click at [231, 185] on span "TDR-2000" at bounding box center [229, 188] width 41 height 11
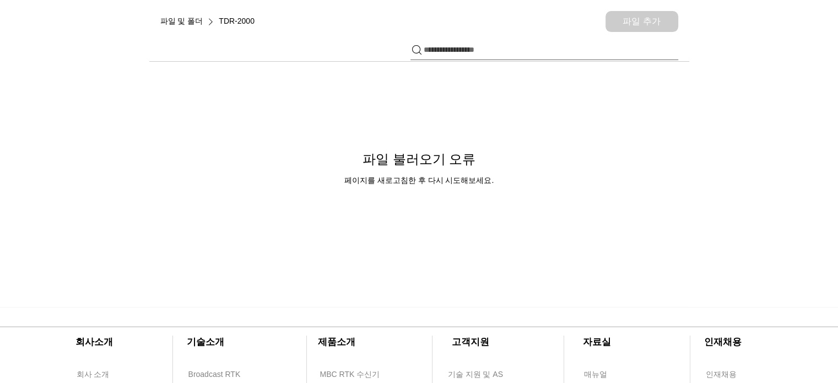
scroll to position [201, 0]
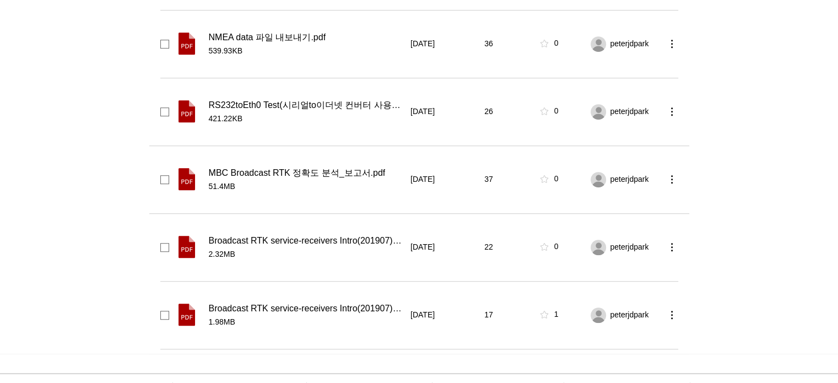
scroll to position [767, 0]
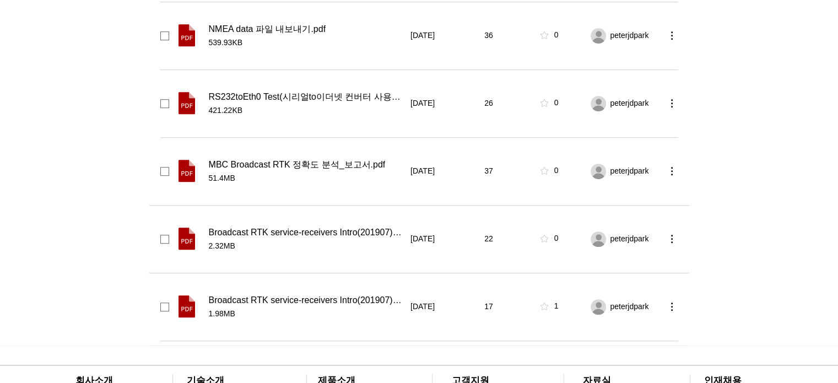
click at [273, 231] on span "Broadcast RTK service-receivers Intro(201907)en.pdf" at bounding box center [306, 232] width 195 height 11
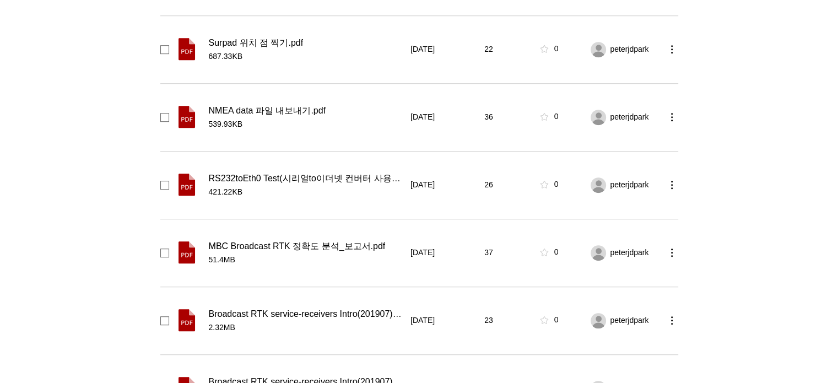
scroll to position [681, 0]
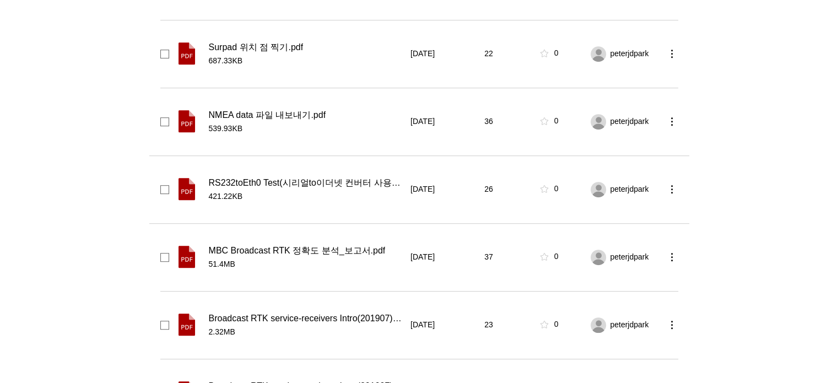
click at [258, 184] on span "RS232toEth0 Test(시리얼to이더넷 컨버터 사용법).pdf" at bounding box center [306, 182] width 195 height 11
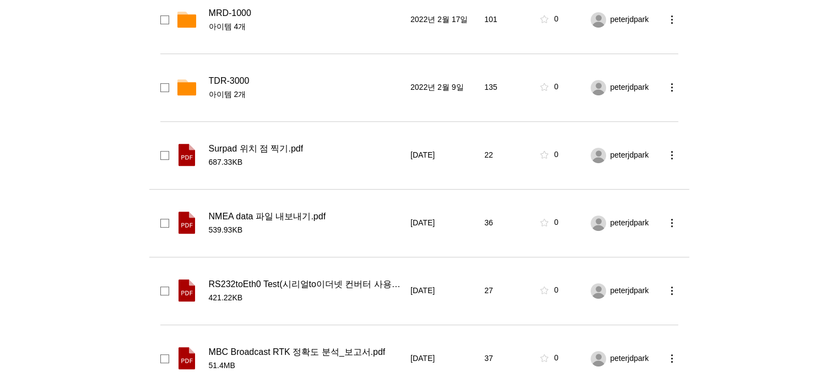
scroll to position [557, 0]
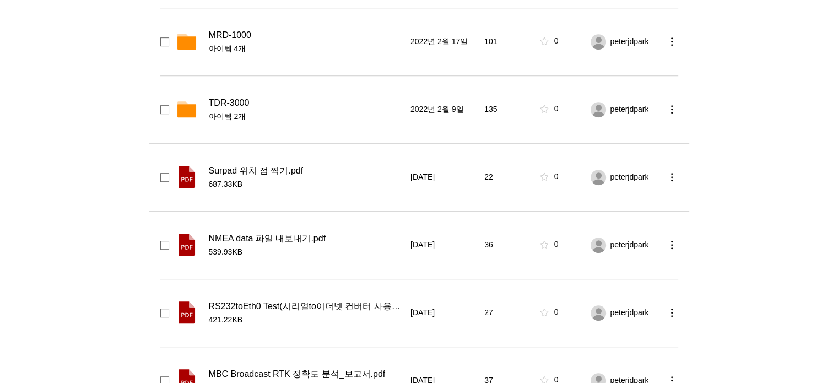
click at [258, 174] on span "Surpad 위치 점 찍기.pdf" at bounding box center [256, 170] width 95 height 11
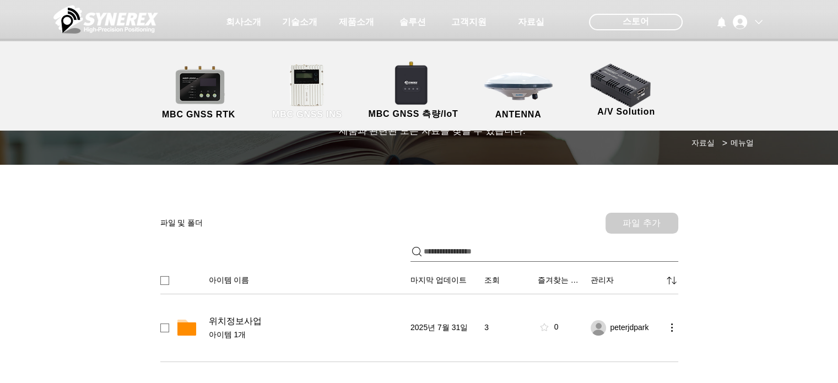
click at [293, 87] on link "MBC GNSS INS" at bounding box center [307, 92] width 99 height 58
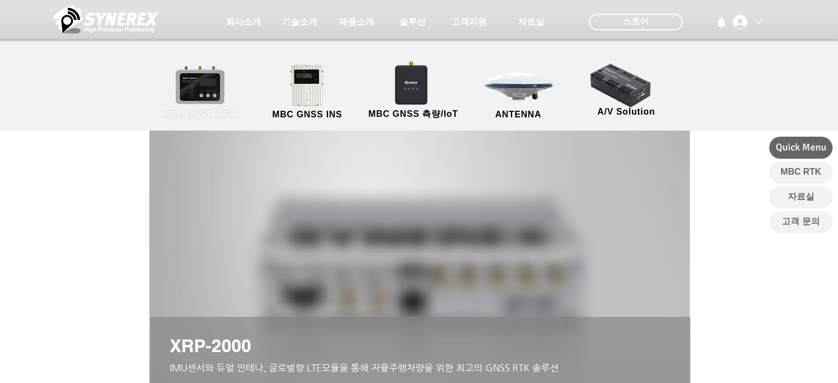
click at [217, 99] on link "MBC GNSS RTK" at bounding box center [198, 92] width 99 height 58
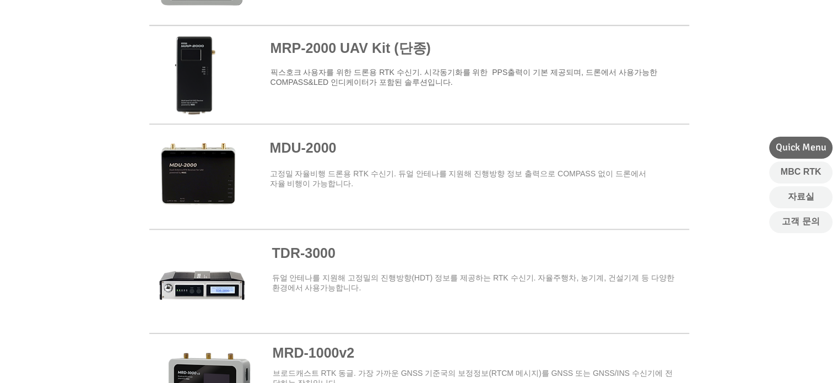
scroll to position [1279, 0]
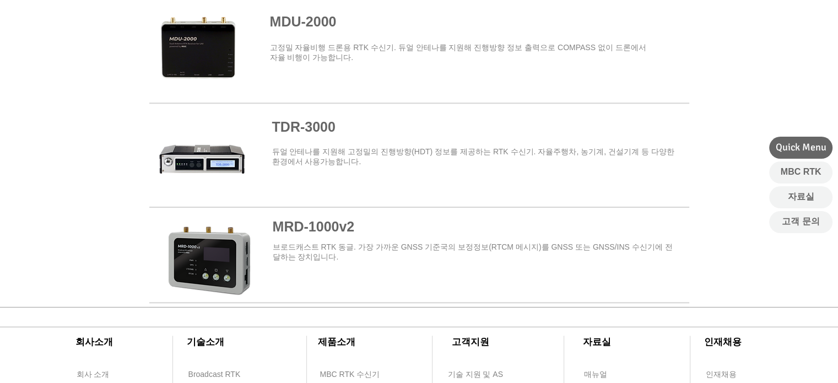
click at [297, 137] on span at bounding box center [419, 149] width 540 height 88
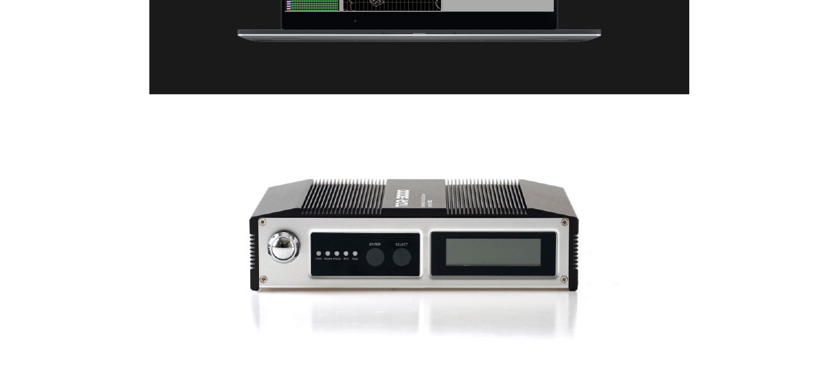
scroll to position [2582, 0]
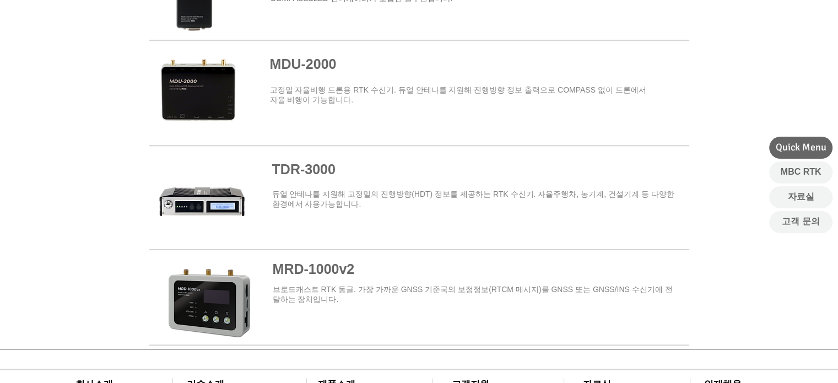
scroll to position [1233, 0]
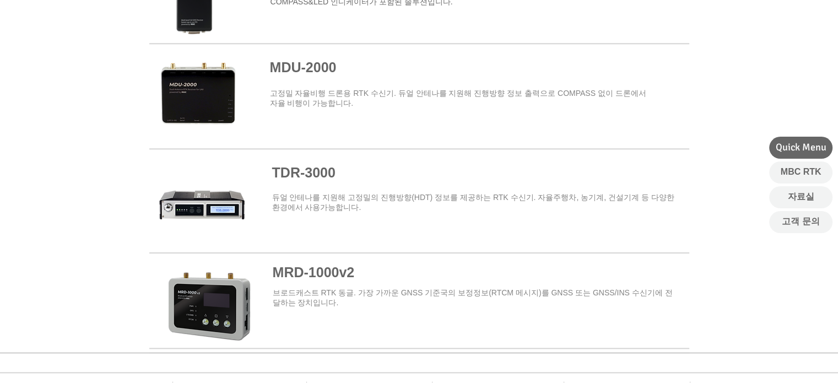
click at [320, 179] on span at bounding box center [419, 194] width 540 height 88
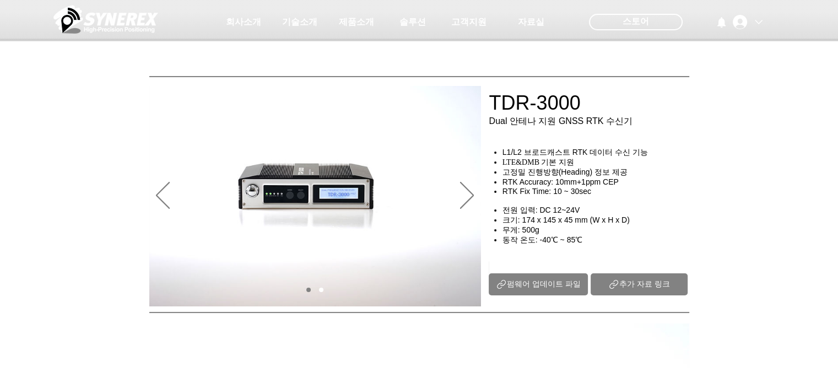
scroll to position [131, 0]
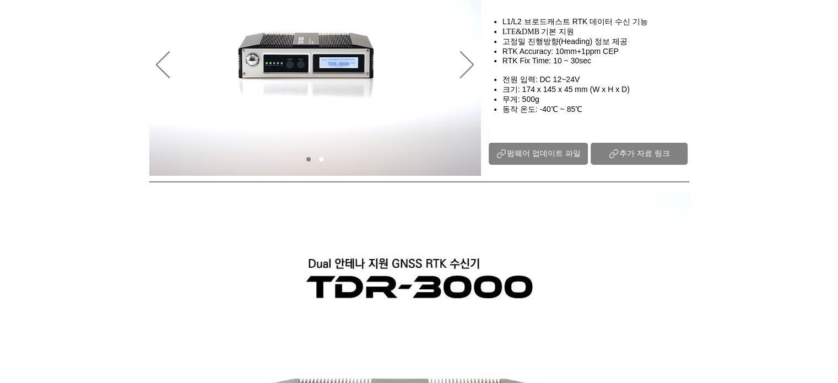
click at [653, 159] on span "추가 자료 링크" at bounding box center [645, 154] width 51 height 10
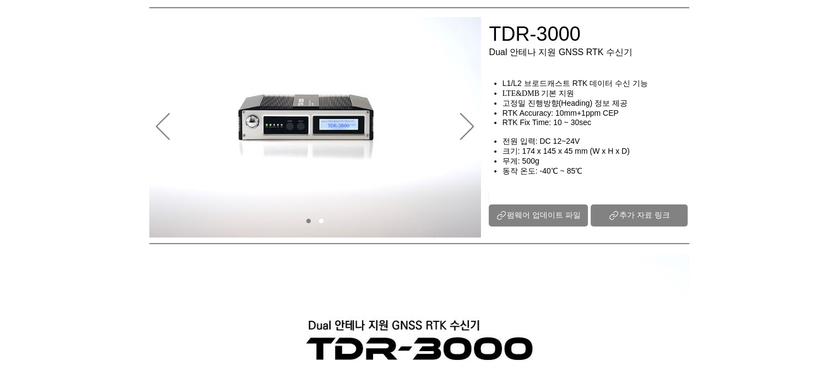
scroll to position [0, 0]
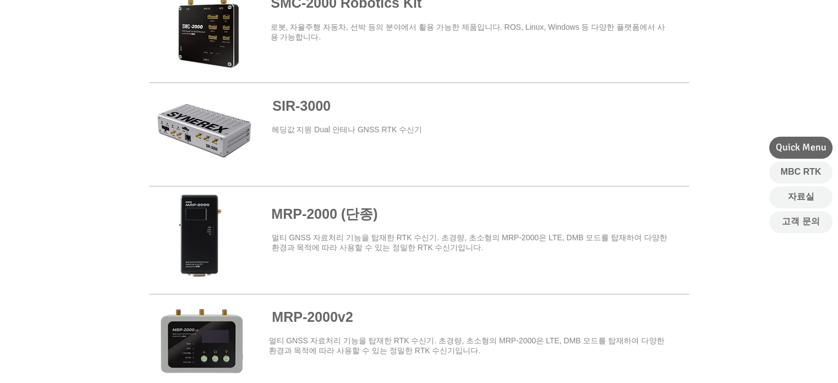
scroll to position [682, 0]
click at [327, 107] on span "SIR-3000" at bounding box center [302, 106] width 58 height 15
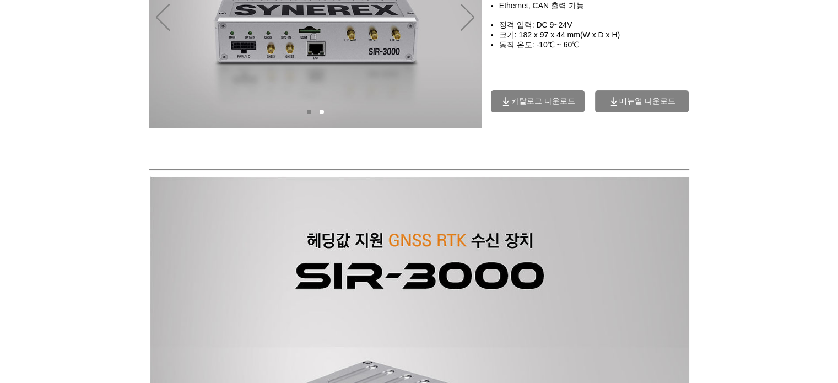
scroll to position [179, 0]
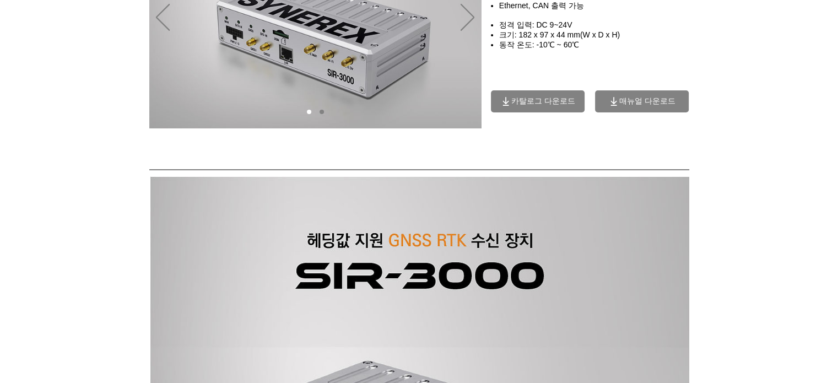
click at [646, 112] on span "매뉴얼 다운로드" at bounding box center [642, 101] width 94 height 22
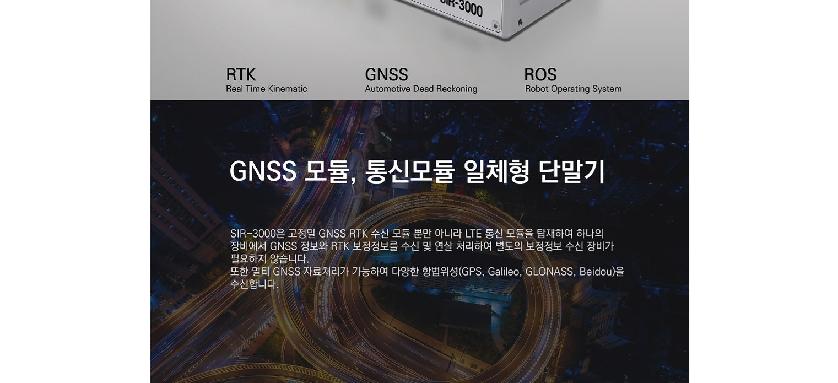
scroll to position [454, 0]
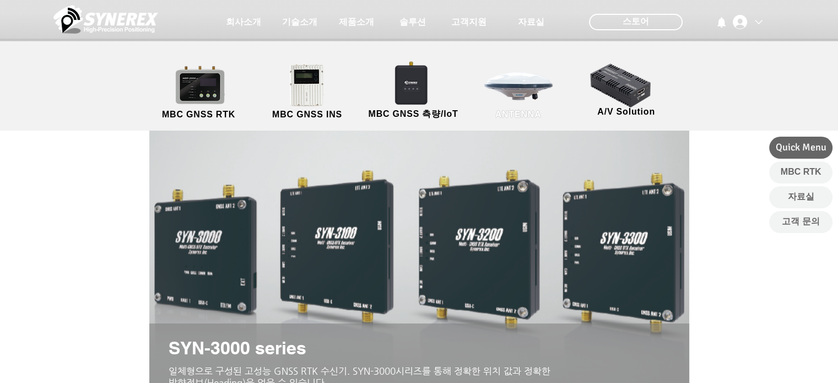
click at [502, 90] on link "ANTENNA" at bounding box center [518, 92] width 99 height 58
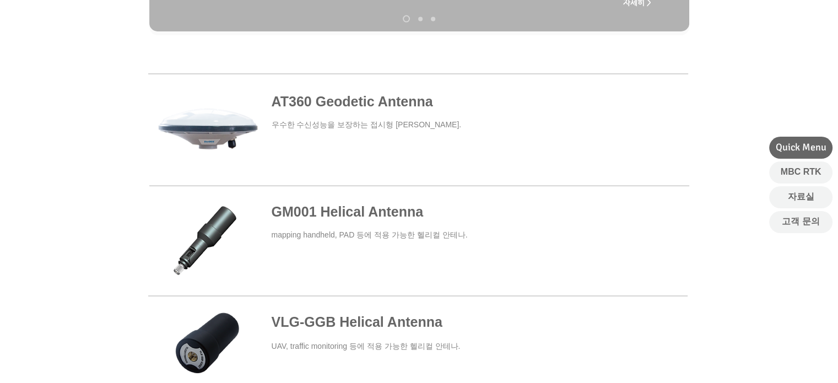
scroll to position [373, 0]
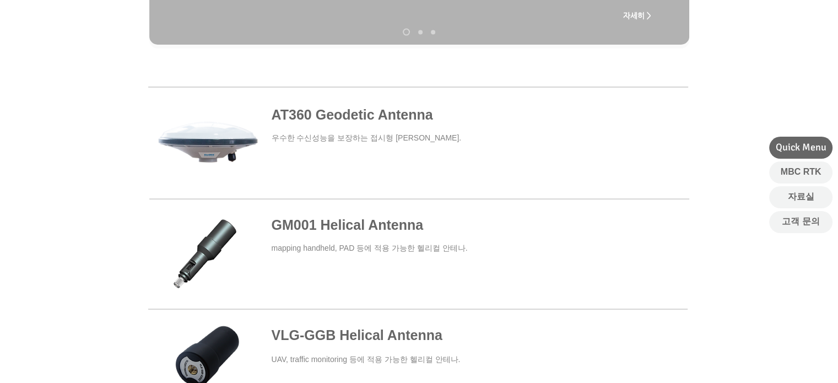
click at [407, 121] on span at bounding box center [418, 143] width 540 height 102
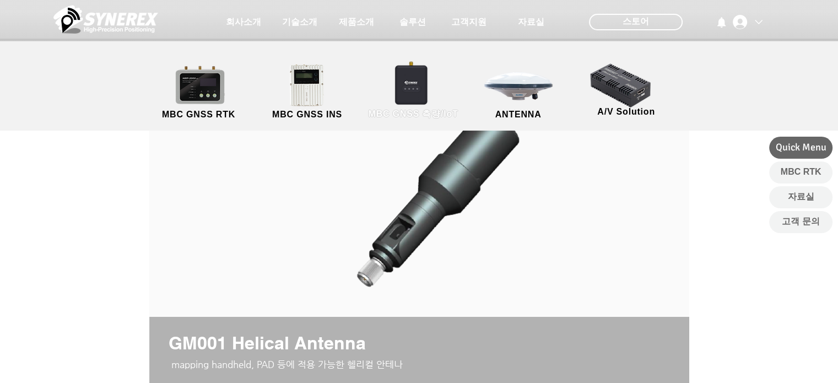
click at [399, 101] on link "MBC GNSS 측량/IoT" at bounding box center [413, 92] width 107 height 58
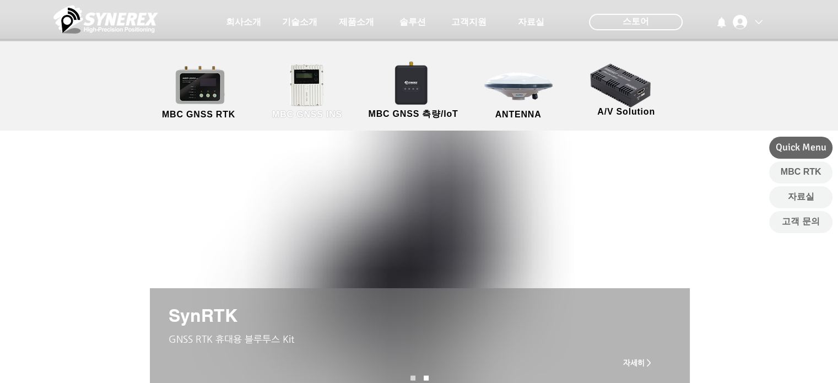
click at [299, 98] on link "MBC GNSS INS" at bounding box center [307, 92] width 99 height 58
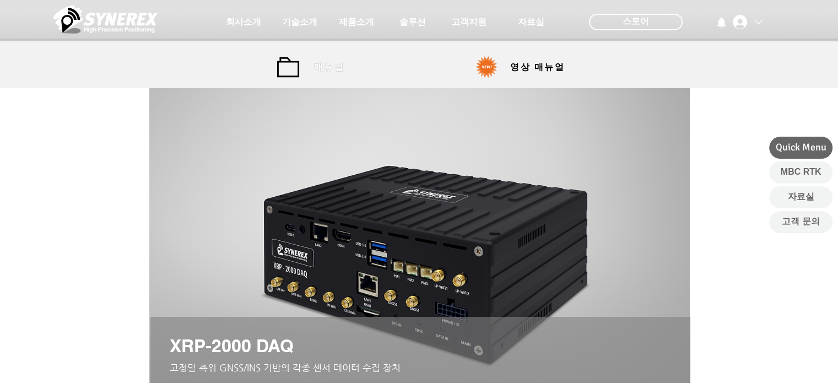
click at [346, 70] on span "매뉴얼" at bounding box center [330, 67] width 50 height 22
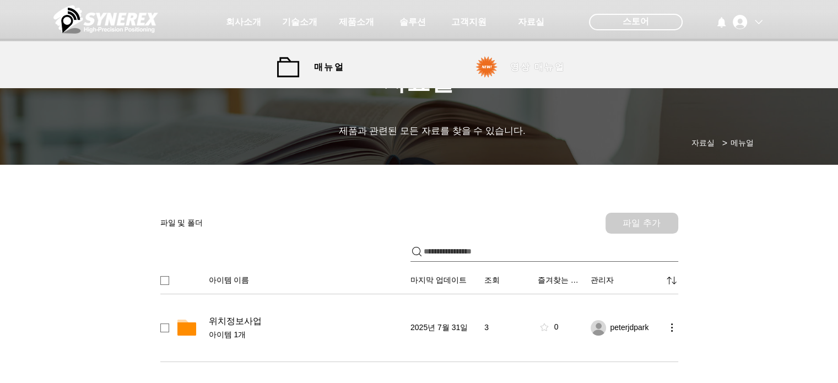
click at [538, 62] on span "영상 매뉴얼" at bounding box center [537, 68] width 55 height 12
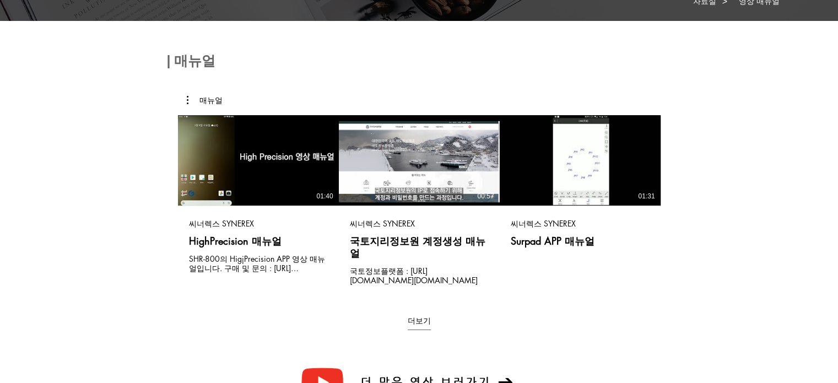
scroll to position [173, 0]
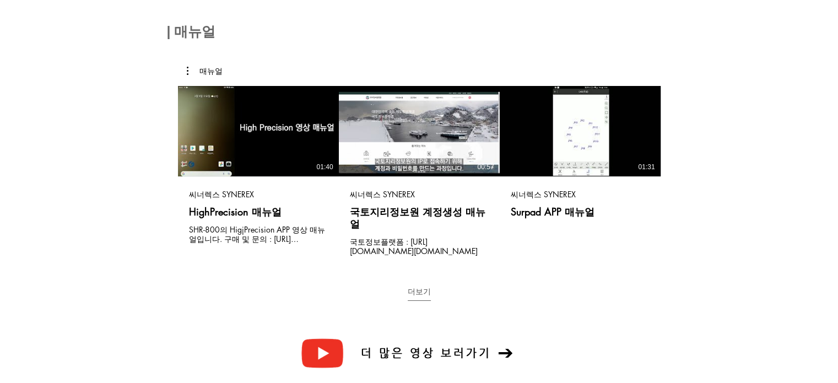
click at [417, 287] on button "더보기" at bounding box center [419, 294] width 23 height 15
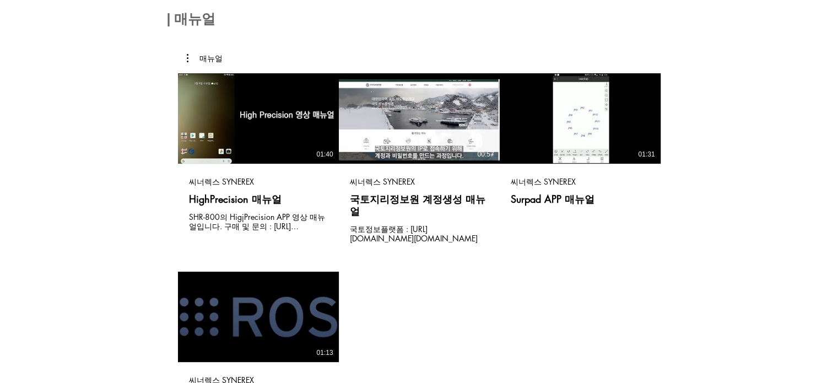
scroll to position [184, 0]
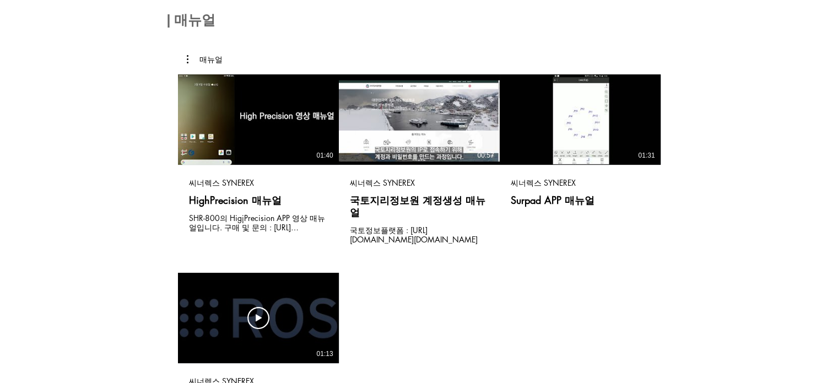
click at [302, 300] on div "동영상 보기 동영상 보기 01:13" at bounding box center [258, 318] width 161 height 90
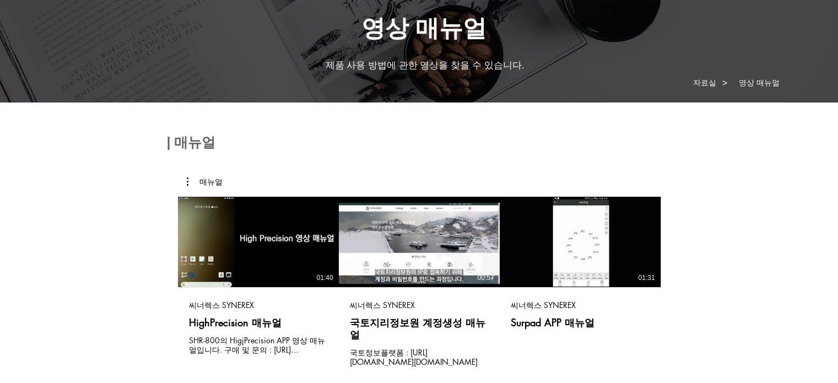
scroll to position [0, 0]
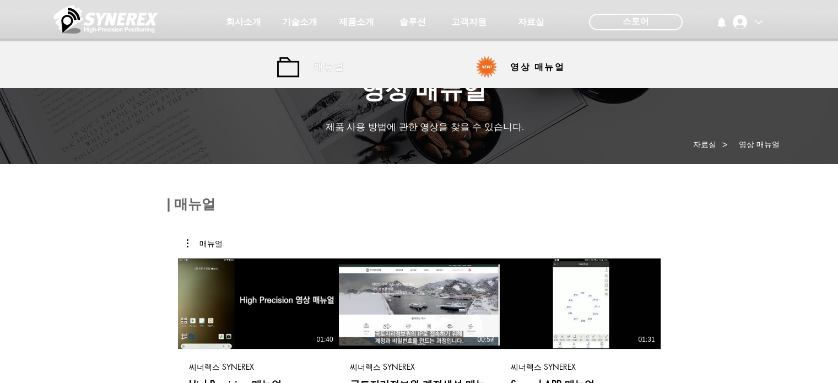
click at [344, 70] on span "매뉴얼" at bounding box center [329, 68] width 30 height 12
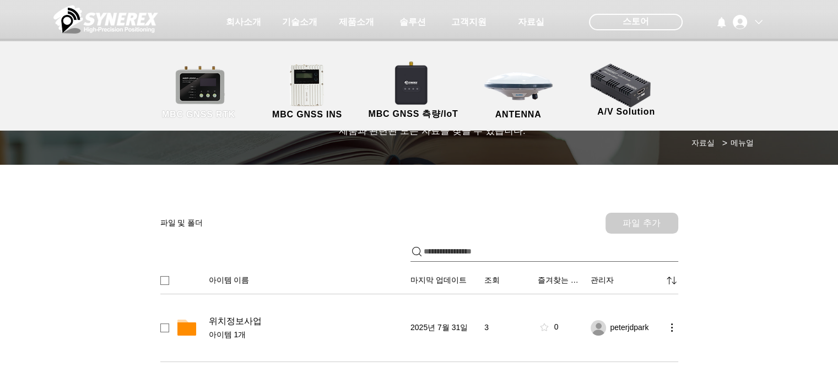
click at [191, 85] on link "MBC GNSS RTK" at bounding box center [198, 92] width 99 height 58
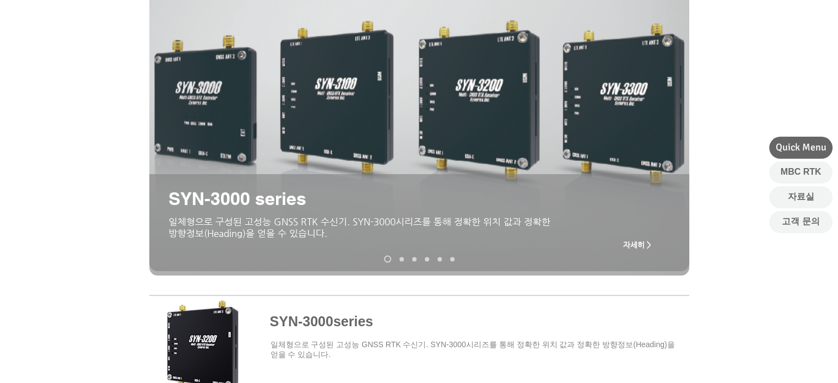
scroll to position [110, 0]
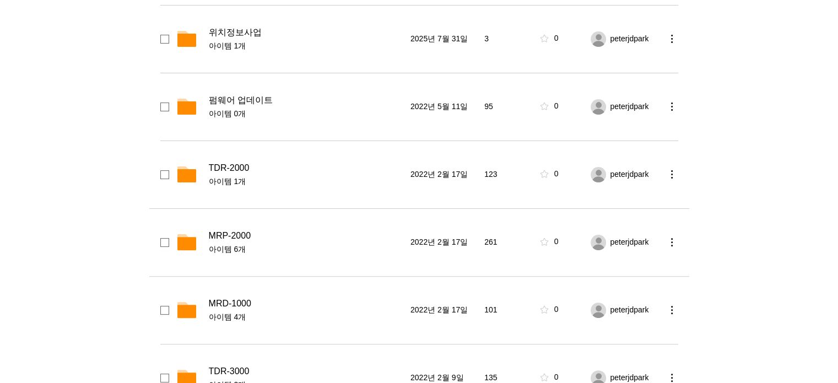
scroll to position [320, 0]
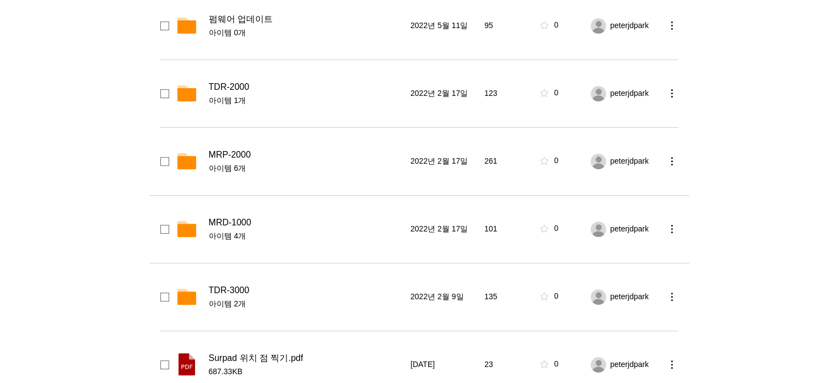
scroll to position [370, 0]
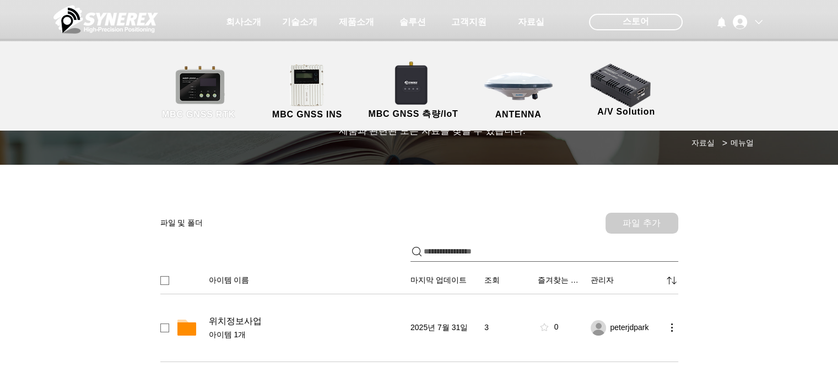
click at [220, 95] on link "MBC GNSS RTK" at bounding box center [198, 92] width 99 height 58
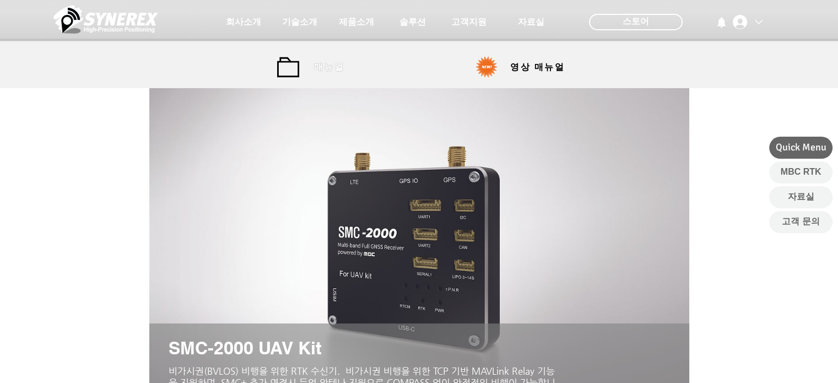
click at [333, 71] on span "매뉴얼" at bounding box center [329, 68] width 30 height 12
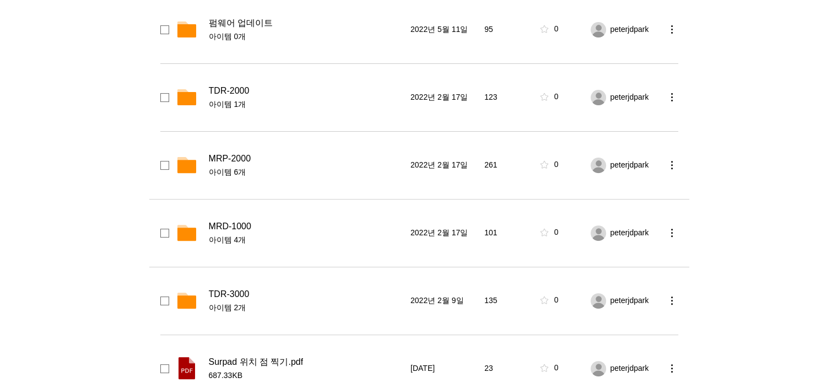
scroll to position [369, 0]
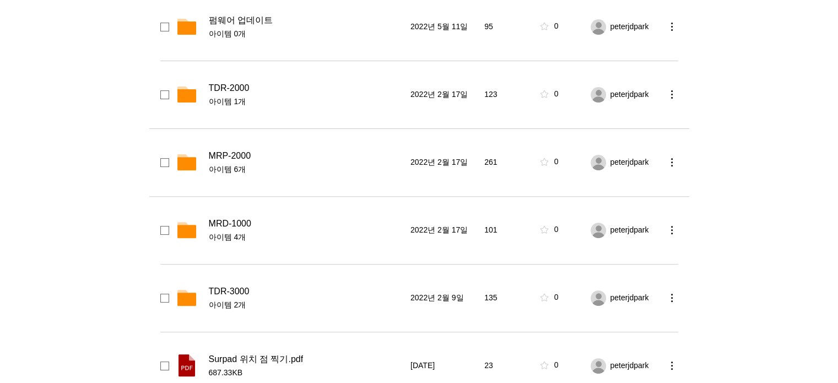
click at [240, 156] on span "MRP-2000" at bounding box center [230, 155] width 42 height 11
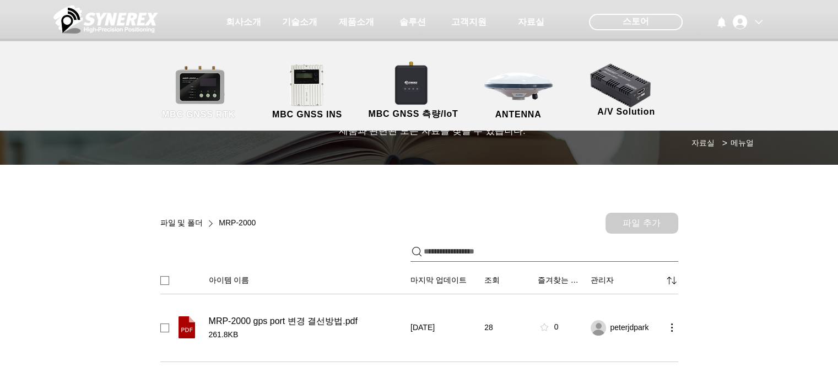
click at [231, 107] on span "MBC GNSS RTK" at bounding box center [198, 114] width 99 height 14
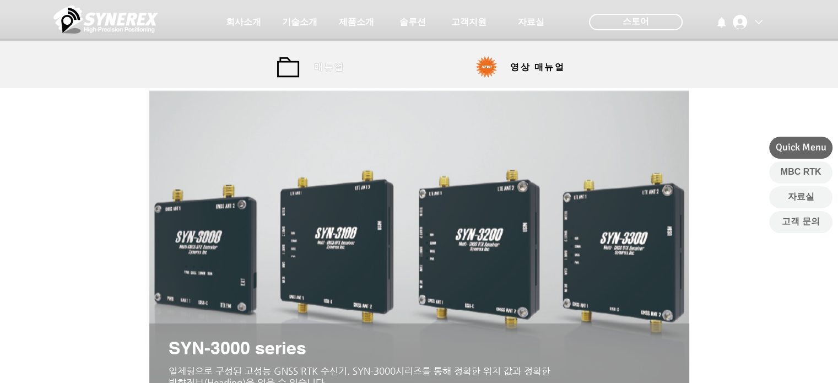
click at [315, 66] on span "매뉴얼" at bounding box center [329, 68] width 30 height 12
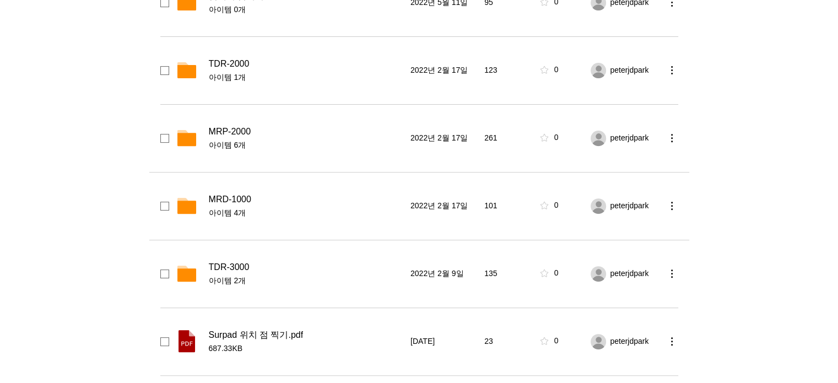
scroll to position [401, 0]
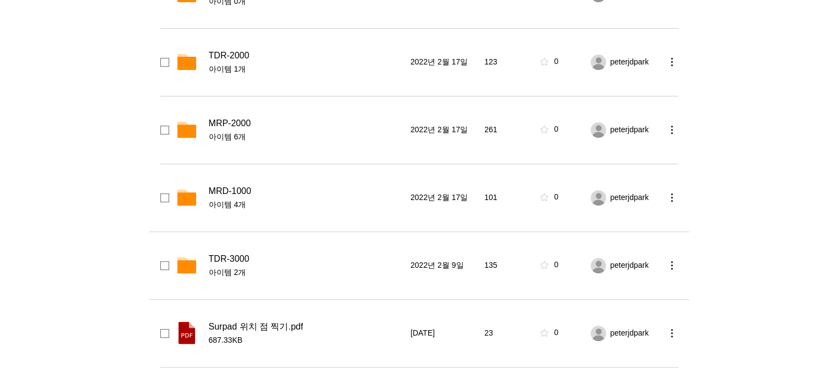
click at [234, 262] on span "TDR-3000" at bounding box center [229, 259] width 41 height 11
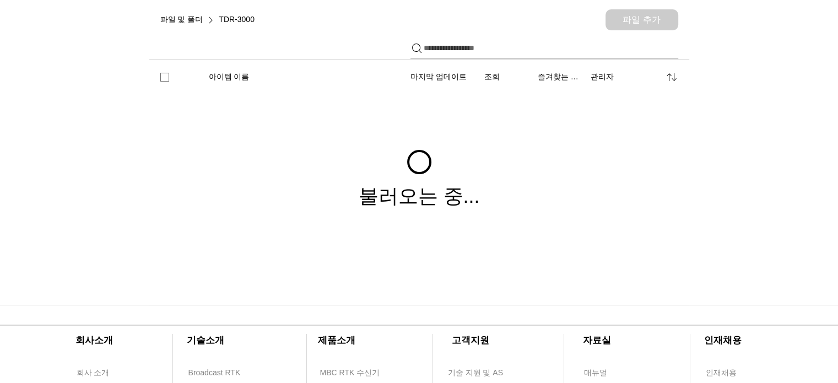
scroll to position [201, 0]
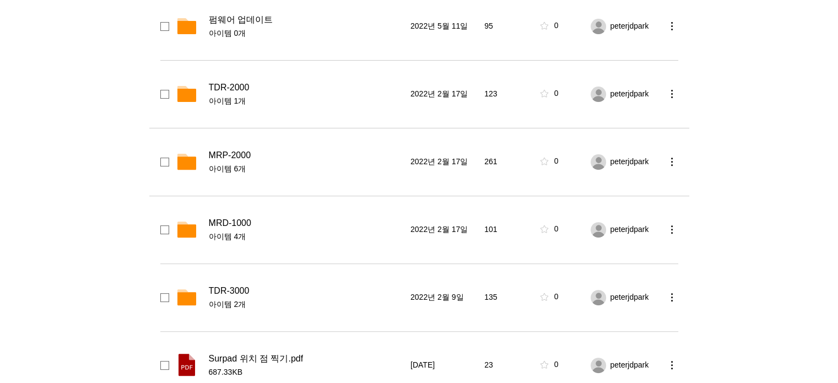
scroll to position [368, 0]
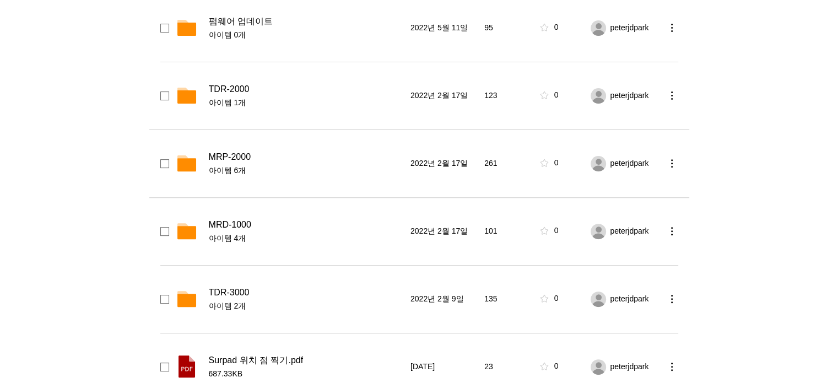
click at [222, 152] on span "MRP-2000" at bounding box center [230, 157] width 42 height 11
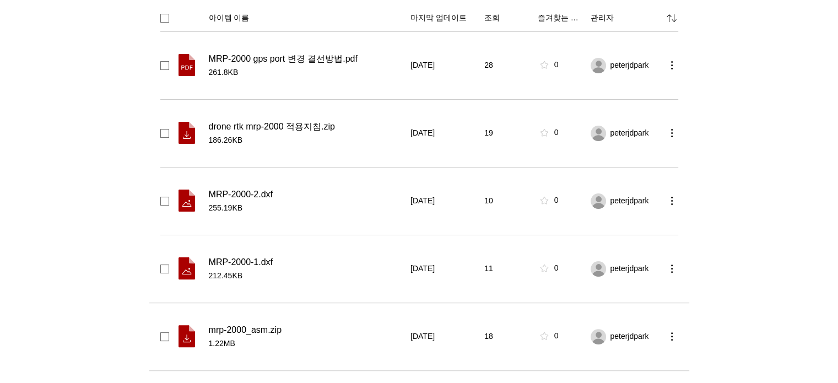
scroll to position [259, 0]
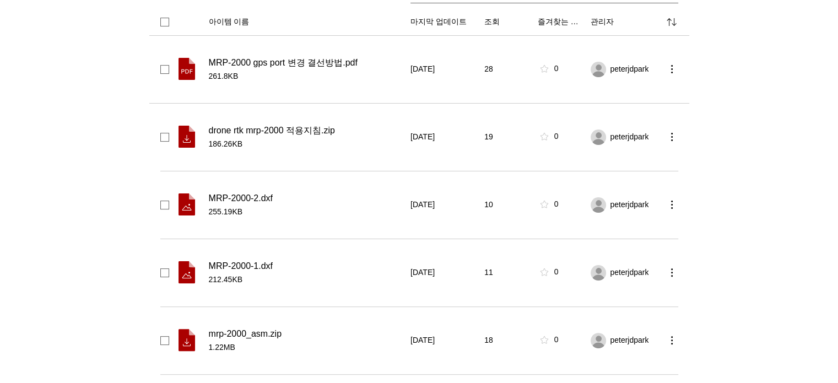
click at [337, 71] on span "261.8KB" at bounding box center [306, 76] width 195 height 11
click at [299, 128] on span "drone rtk mrp-2000 적용지침.zip" at bounding box center [272, 130] width 126 height 11
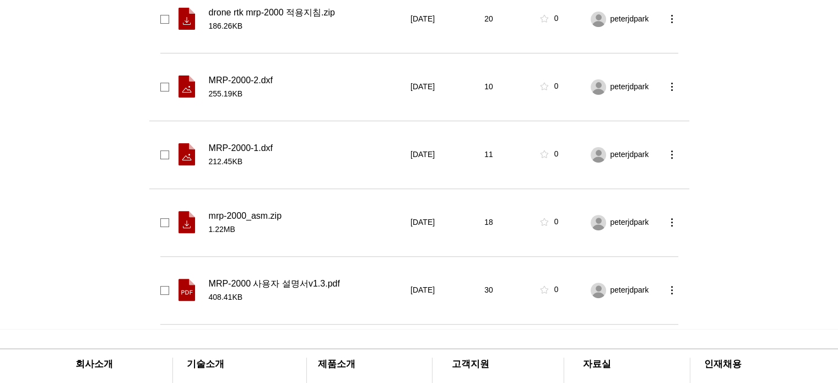
scroll to position [387, 0]
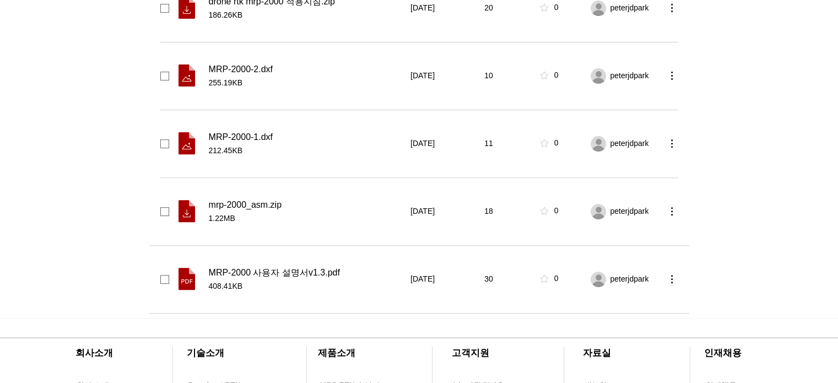
click at [265, 273] on span "MRP-2000 사용자 설명서v1.3.pdf" at bounding box center [274, 272] width 131 height 11
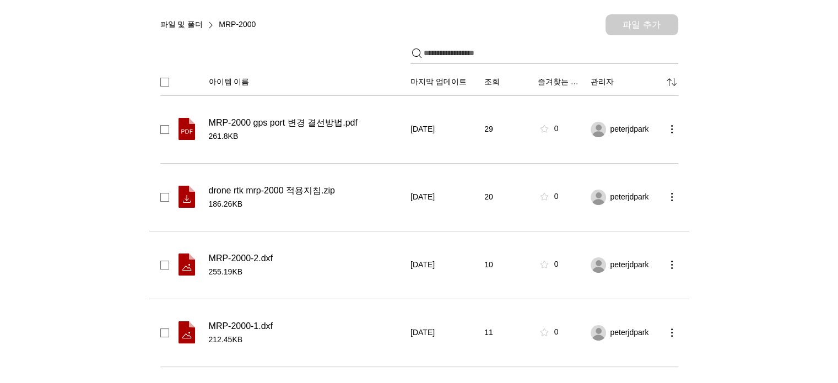
scroll to position [0, 0]
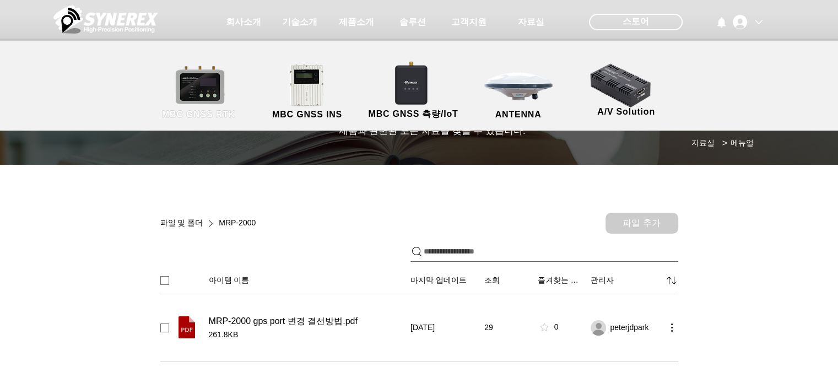
click at [216, 74] on link "MBC GNSS RTK" at bounding box center [198, 92] width 99 height 58
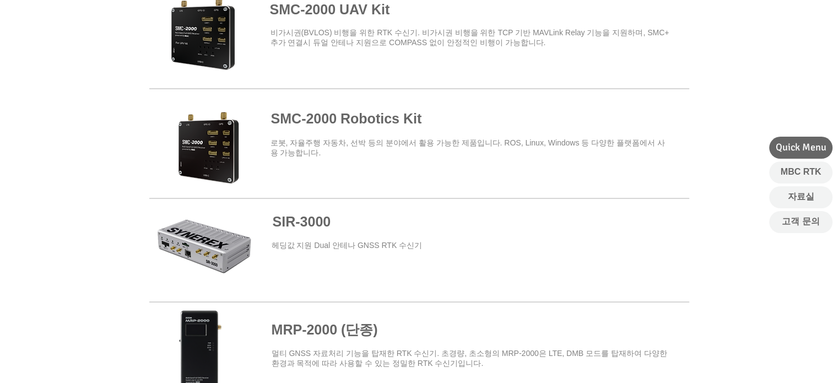
scroll to position [642, 0]
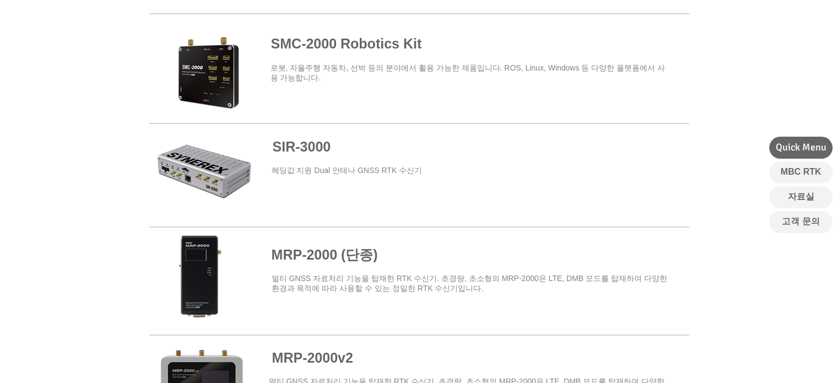
click at [317, 142] on span "SIR-3000" at bounding box center [302, 146] width 58 height 15
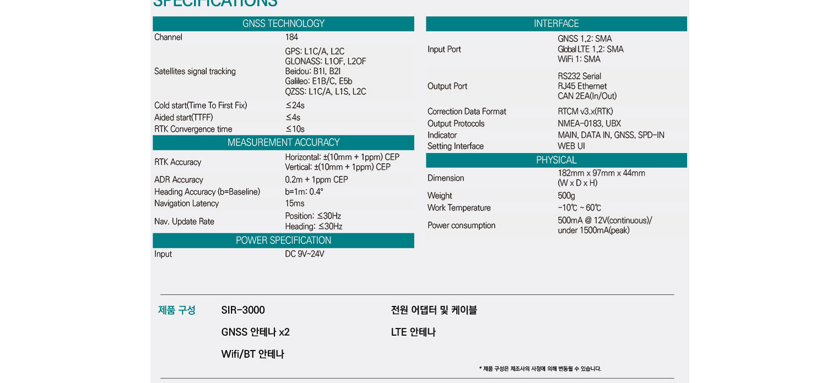
scroll to position [3324, 0]
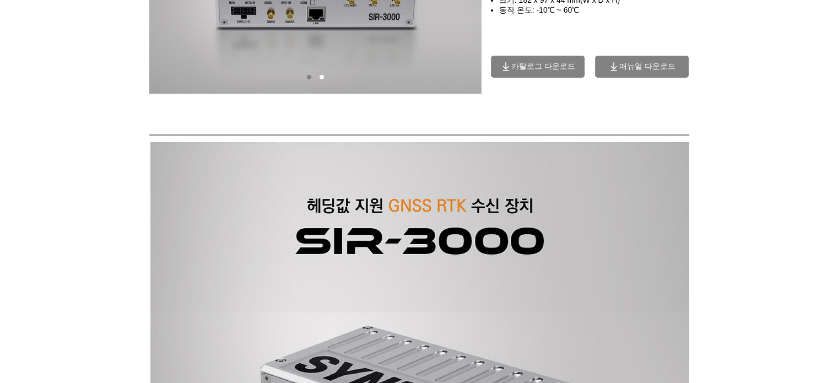
scroll to position [0, 0]
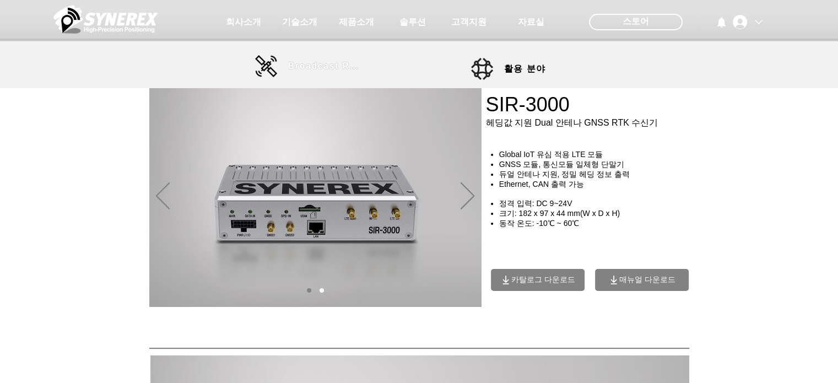
click at [314, 68] on span "Broadcast RTK" at bounding box center [325, 66] width 74 height 10
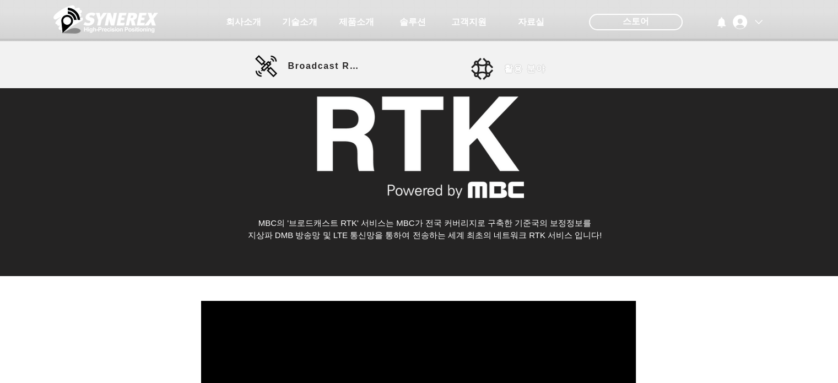
click at [506, 73] on span "활용 분야" at bounding box center [525, 69] width 42 height 12
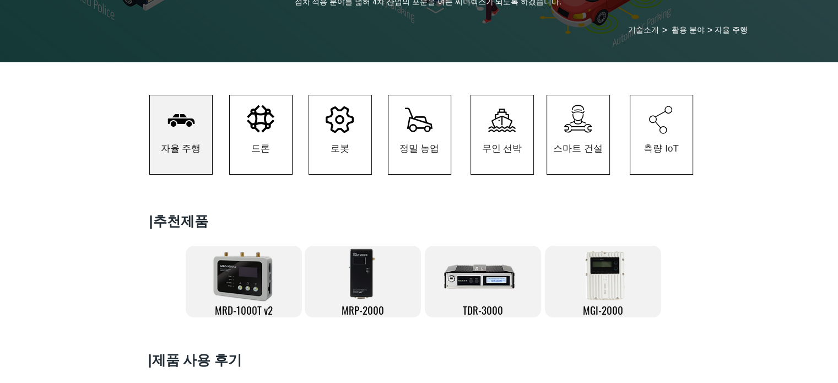
scroll to position [165, 0]
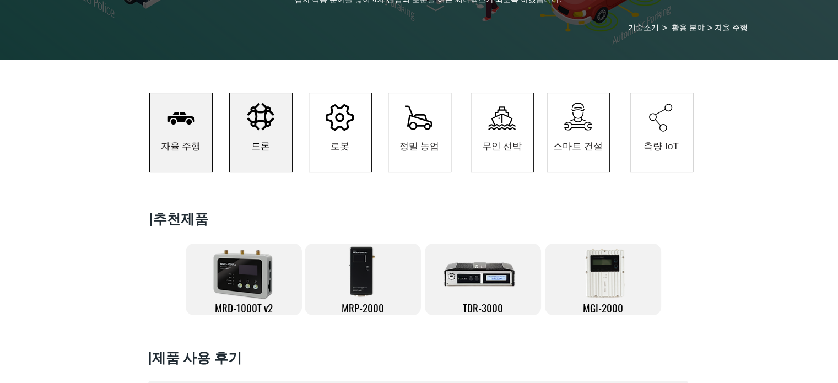
click at [273, 148] on span "드론" at bounding box center [261, 146] width 62 height 51
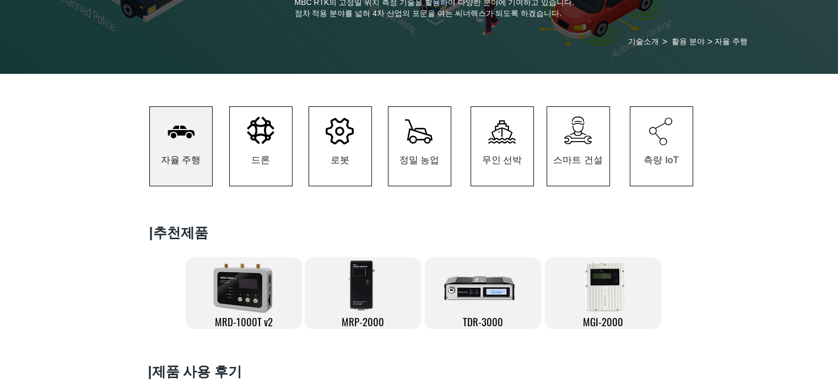
scroll to position [148, 0]
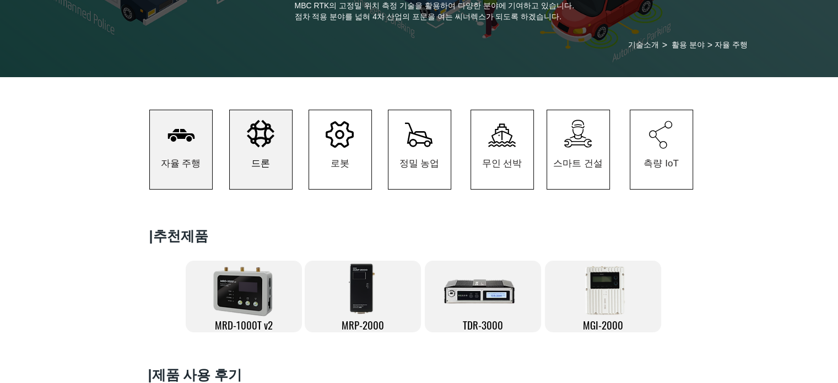
click at [262, 166] on span "드론" at bounding box center [260, 163] width 19 height 13
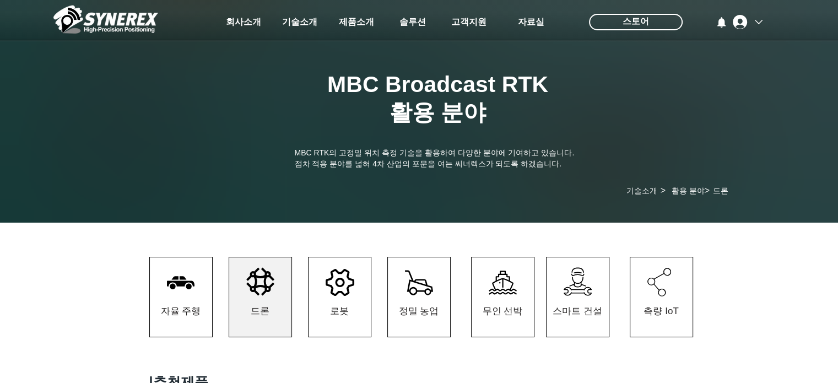
click at [351, 305] on span "로봇" at bounding box center [340, 311] width 62 height 52
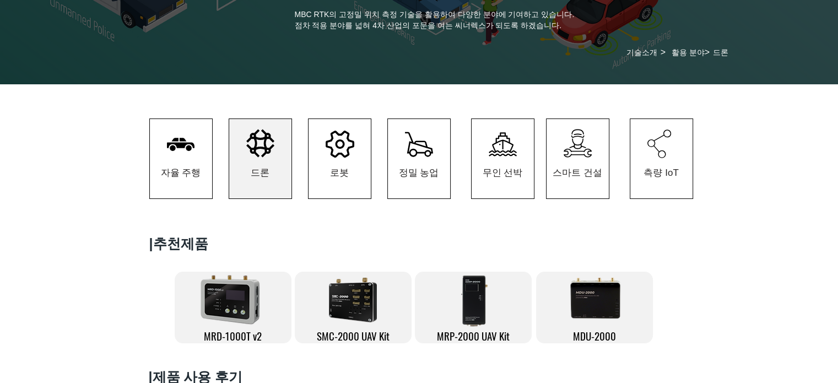
scroll to position [196, 0]
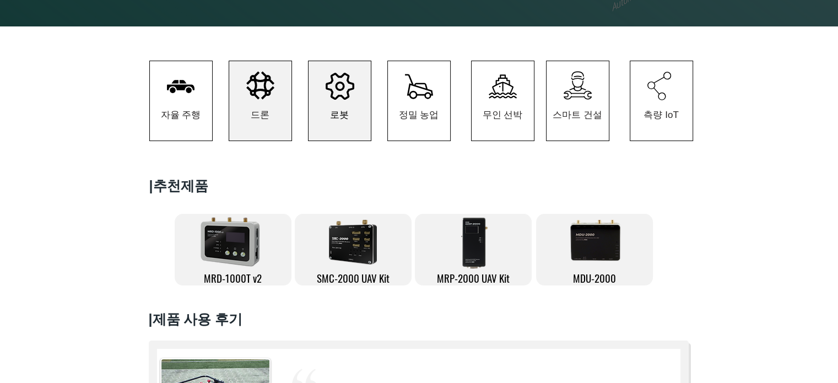
click at [342, 121] on span "로봇" at bounding box center [339, 115] width 19 height 13
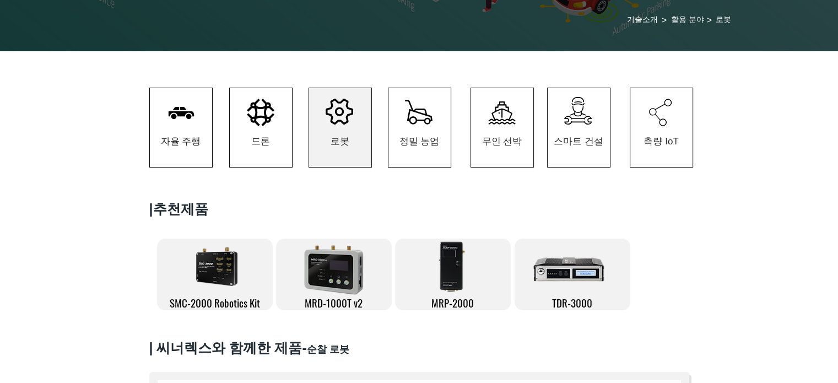
scroll to position [0, 0]
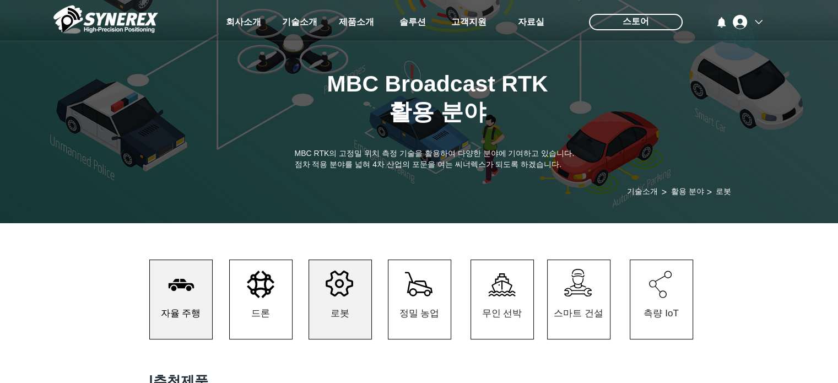
click at [187, 320] on span "자율 주행" at bounding box center [181, 313] width 40 height 13
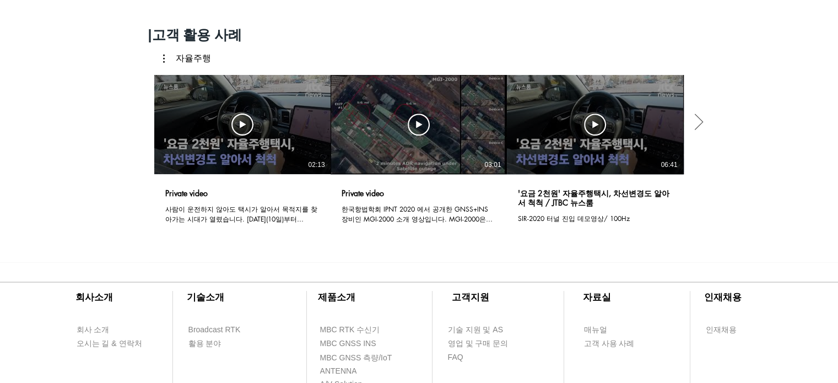
scroll to position [884, 0]
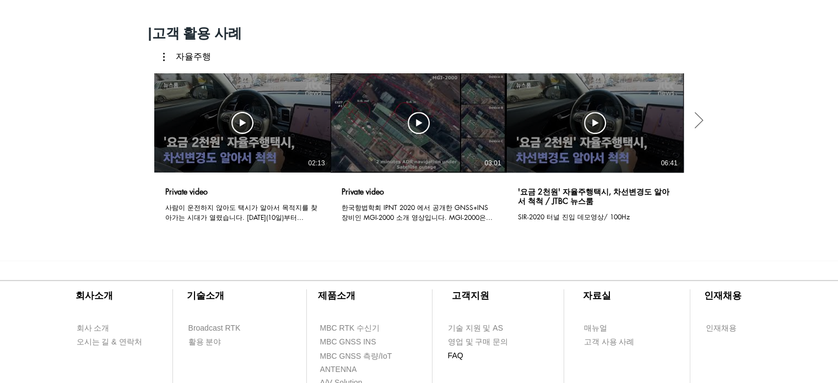
click at [451, 362] on span "FAQ" at bounding box center [455, 356] width 15 height 11
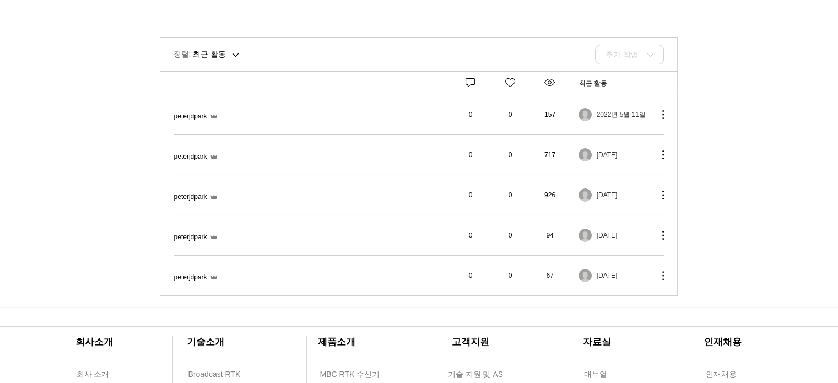
scroll to position [263, 0]
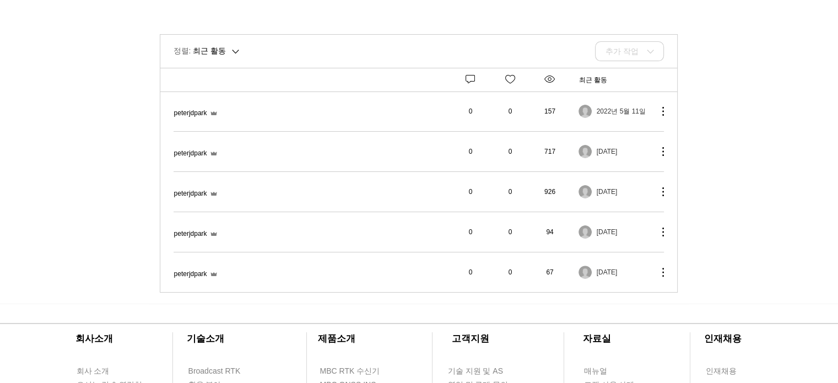
click at [174, 106] on span "펌웨어 업데이트" at bounding box center [174, 106] width 0 height 0
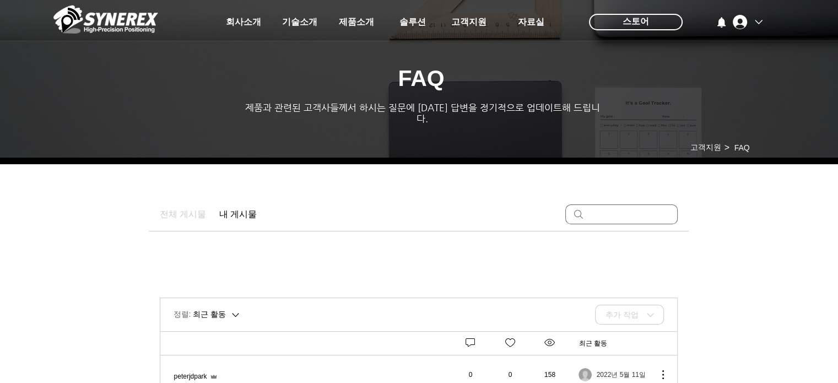
scroll to position [139, 0]
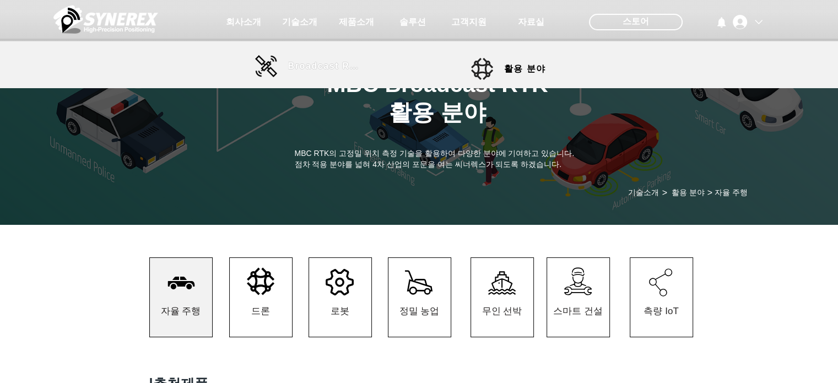
click at [329, 69] on span "Broadcast RTK" at bounding box center [325, 66] width 74 height 10
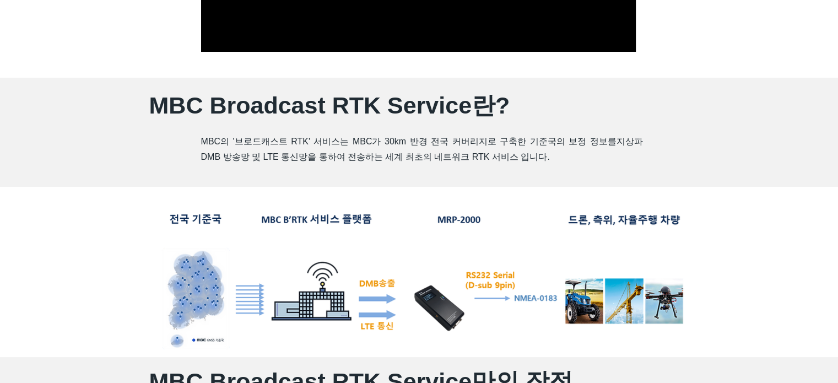
scroll to position [493, 0]
